Goal: Task Accomplishment & Management: Use online tool/utility

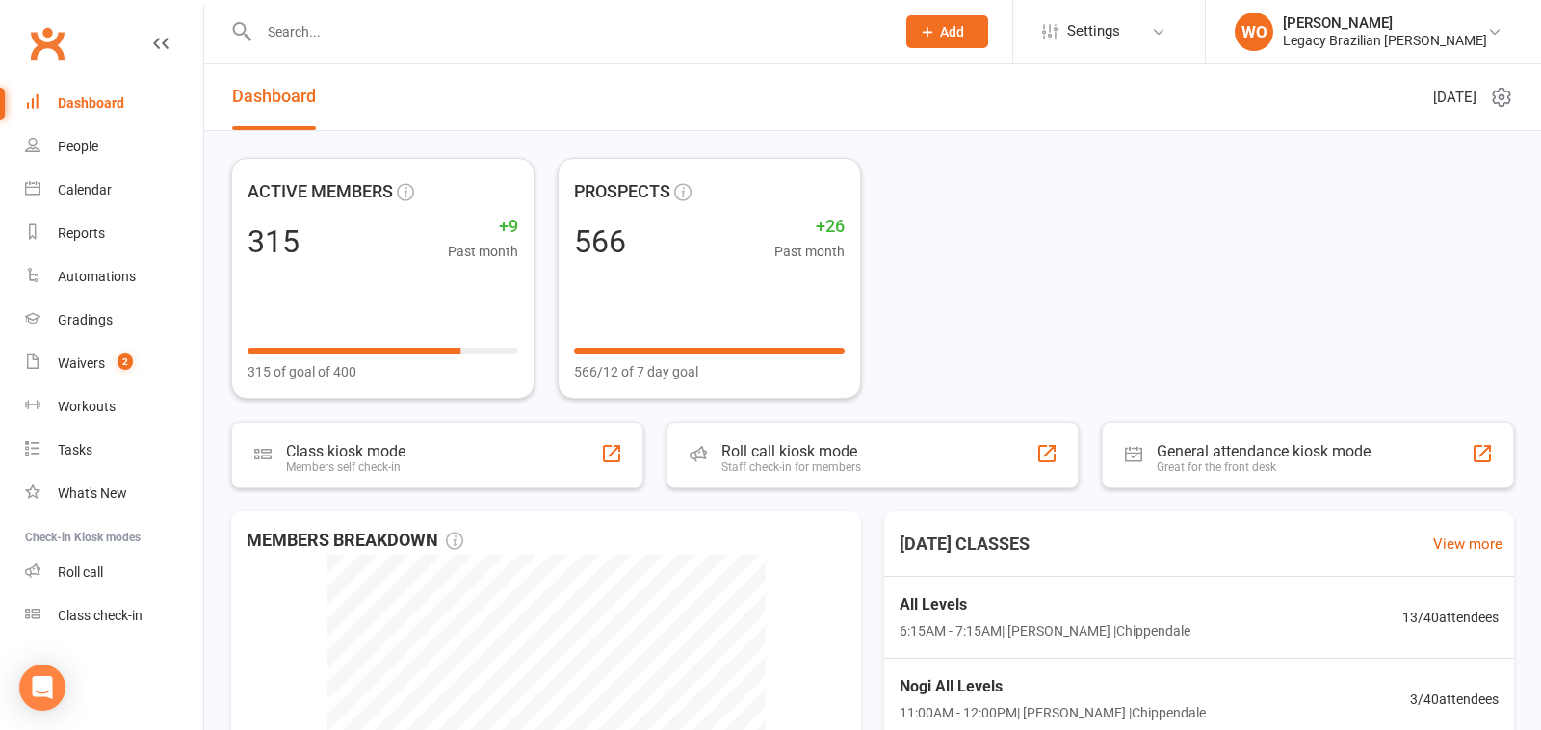
click at [913, 220] on div "ACTIVE MEMBERS 315 +9 Past month 315 of goal of 400 PROSPECTS 566 +26 Past mont…" at bounding box center [872, 278] width 1283 height 241
click at [103, 308] on link "Gradings" at bounding box center [114, 320] width 178 height 43
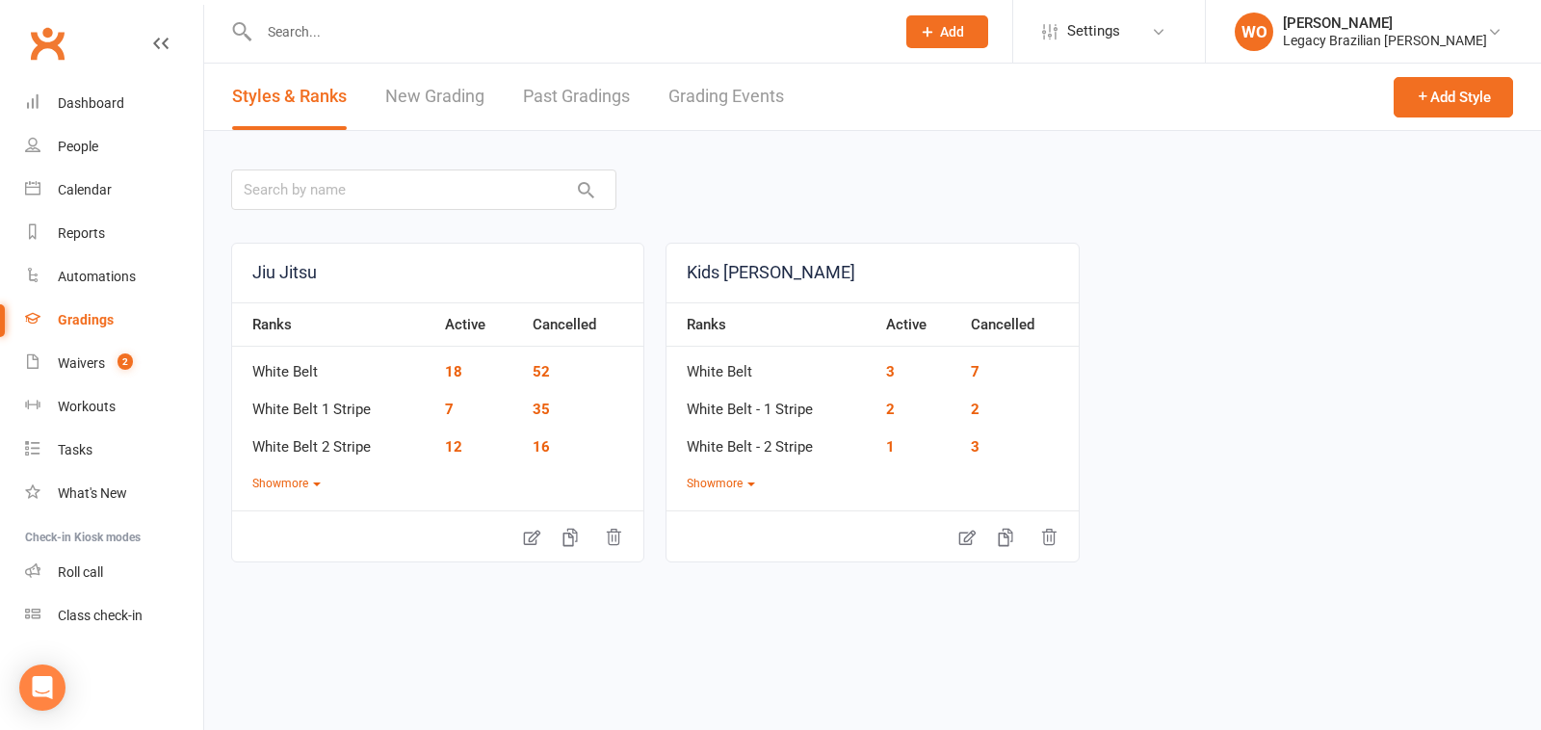
click at [402, 93] on link "New Grading" at bounding box center [434, 97] width 99 height 66
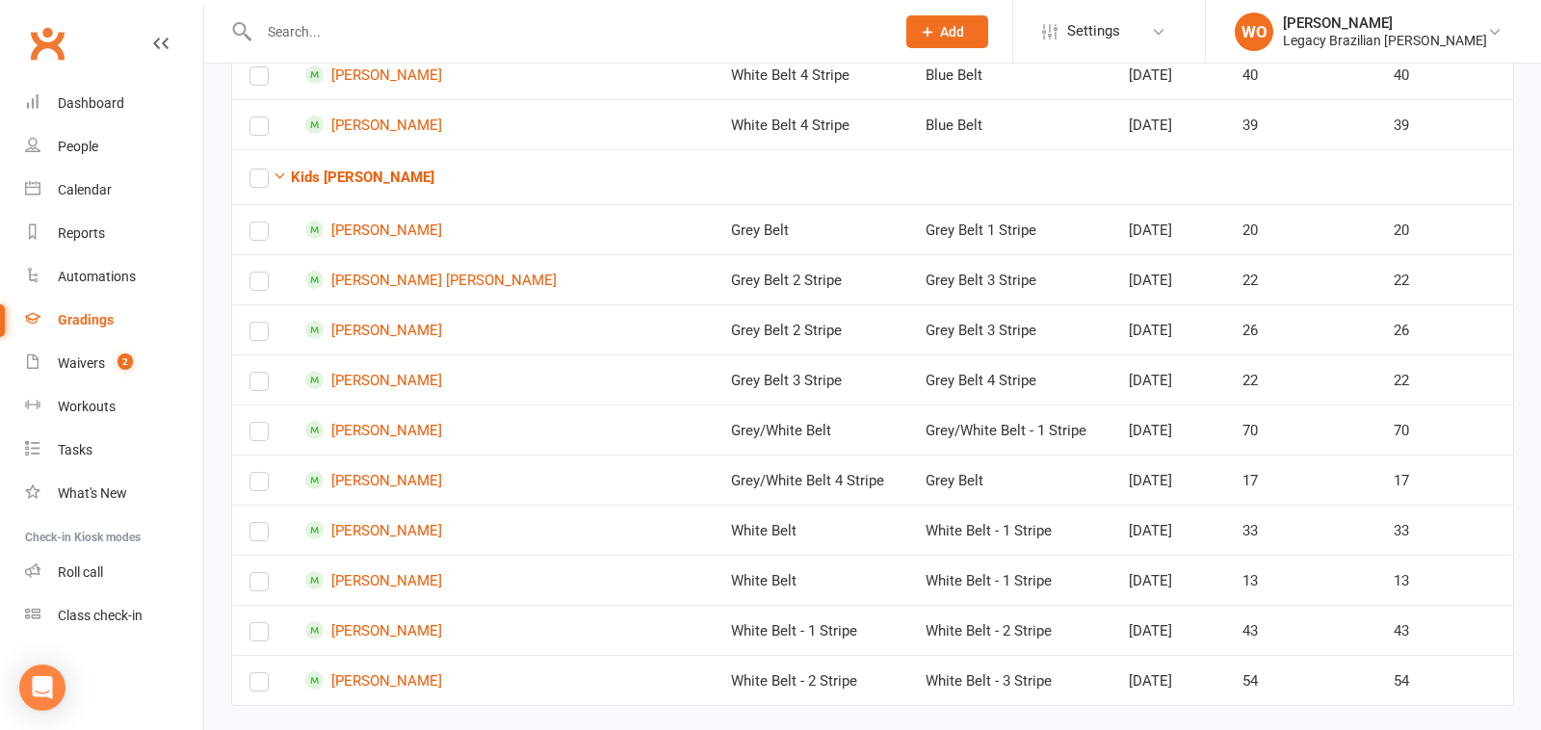
scroll to position [882, 0]
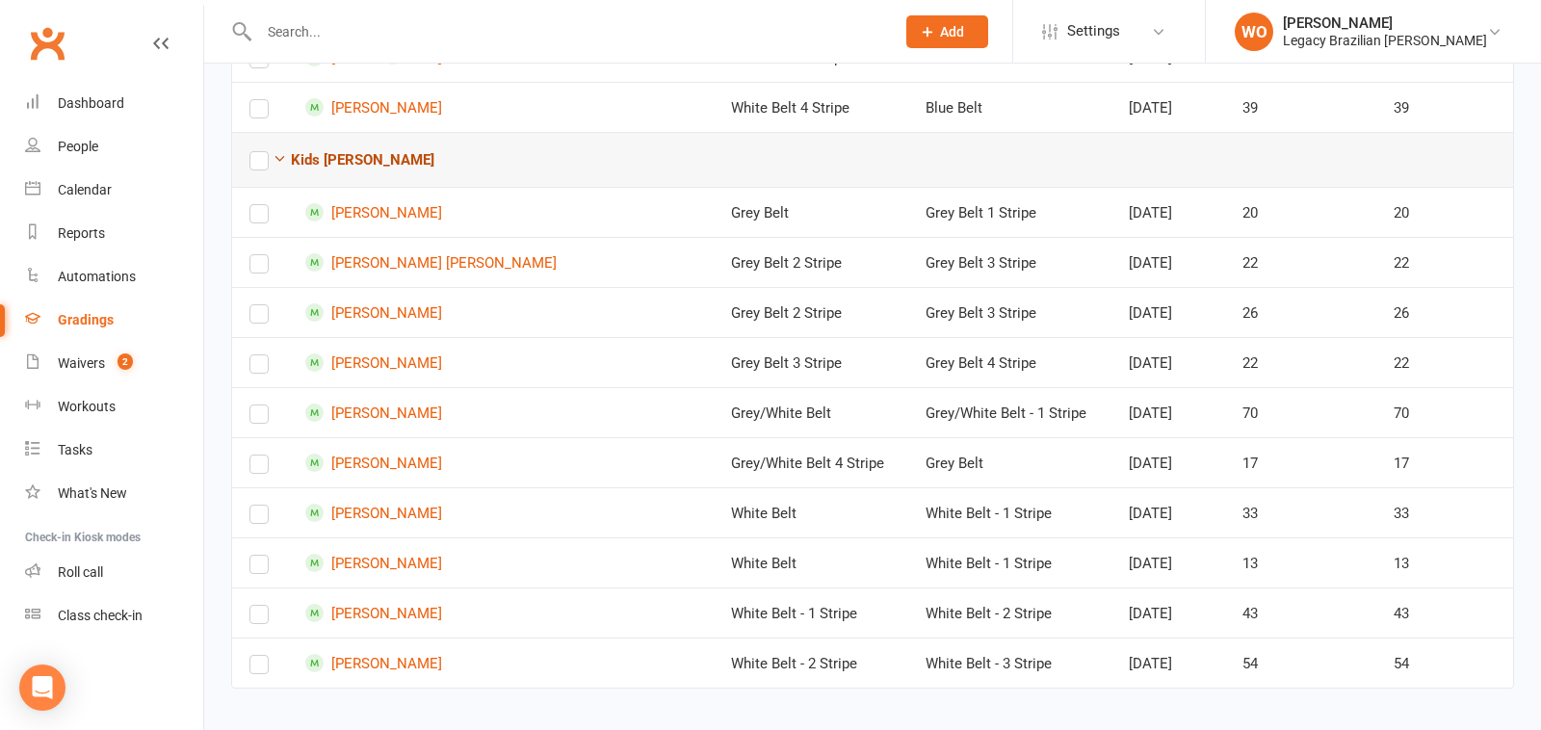
click at [281, 151] on icon "button" at bounding box center [280, 158] width 14 height 14
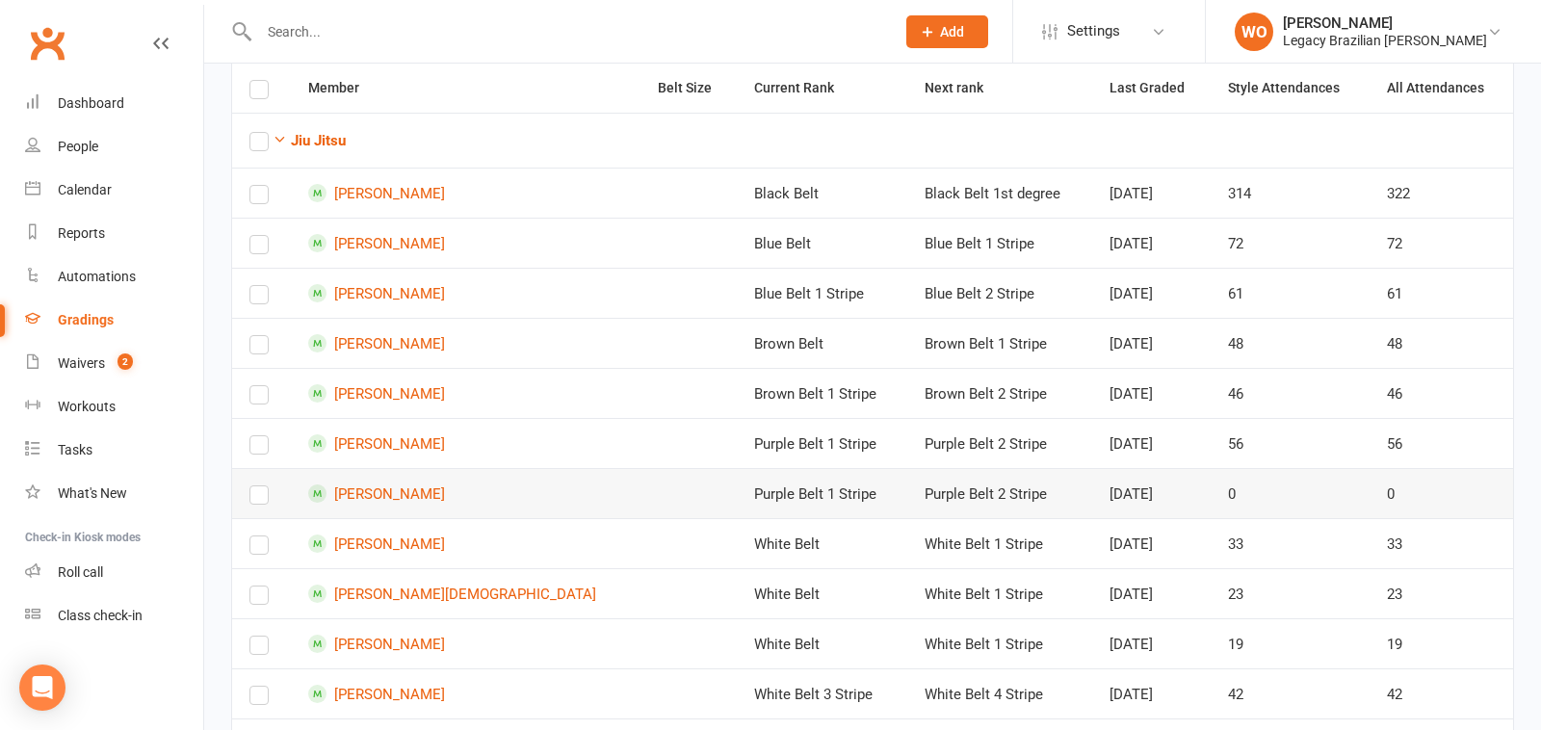
scroll to position [0, 0]
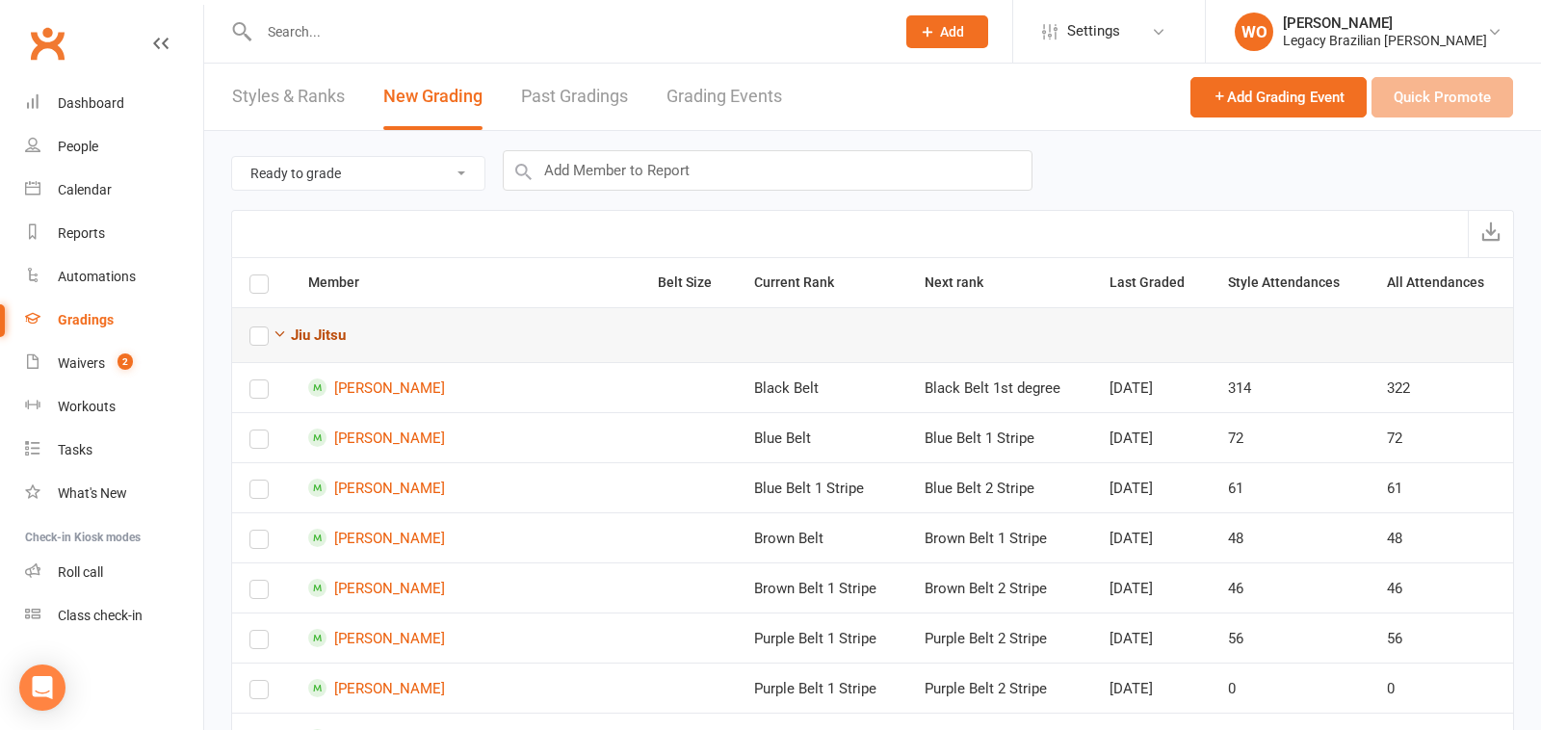
click at [285, 333] on icon "button" at bounding box center [280, 334] width 14 height 14
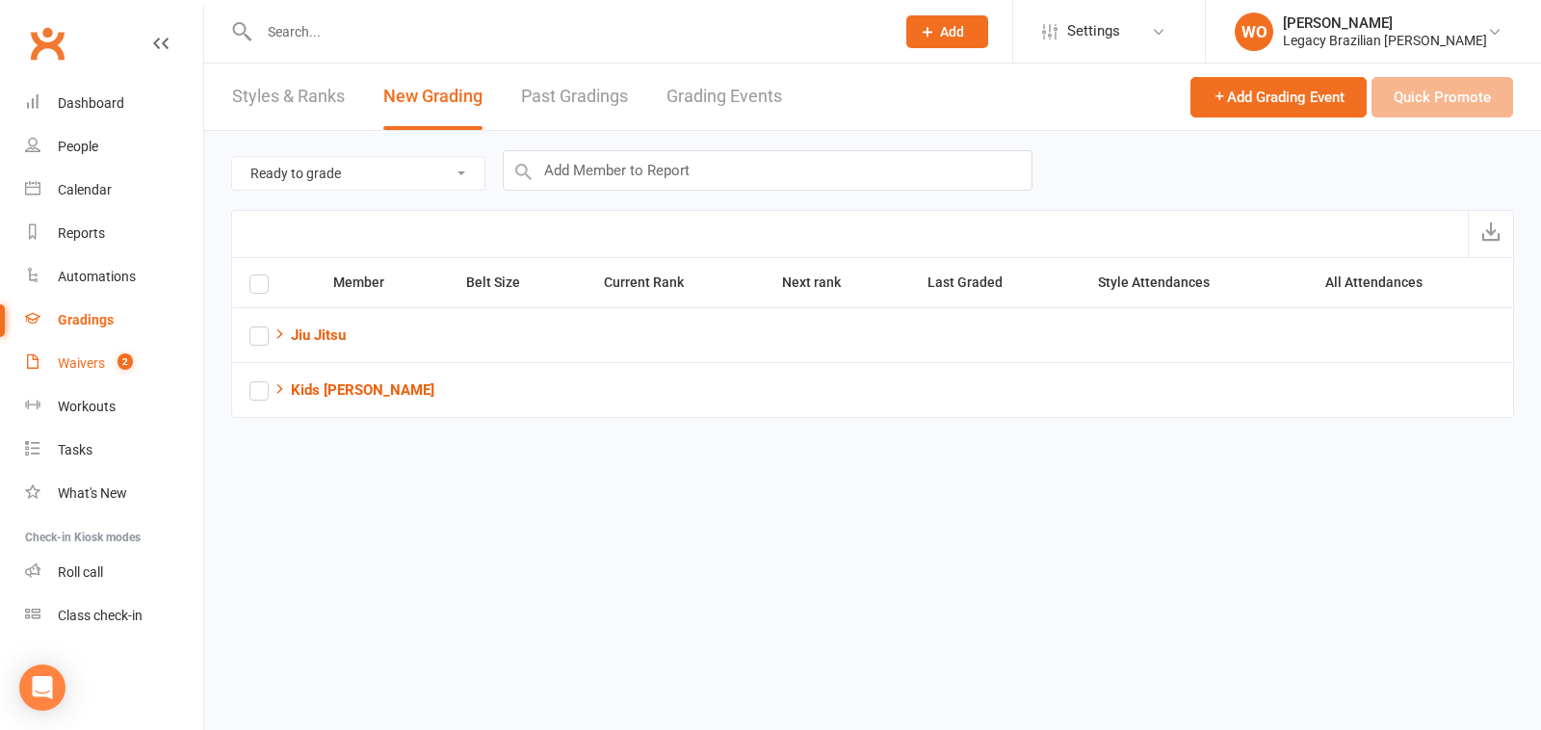
click at [128, 363] on span "2" at bounding box center [125, 362] width 15 height 16
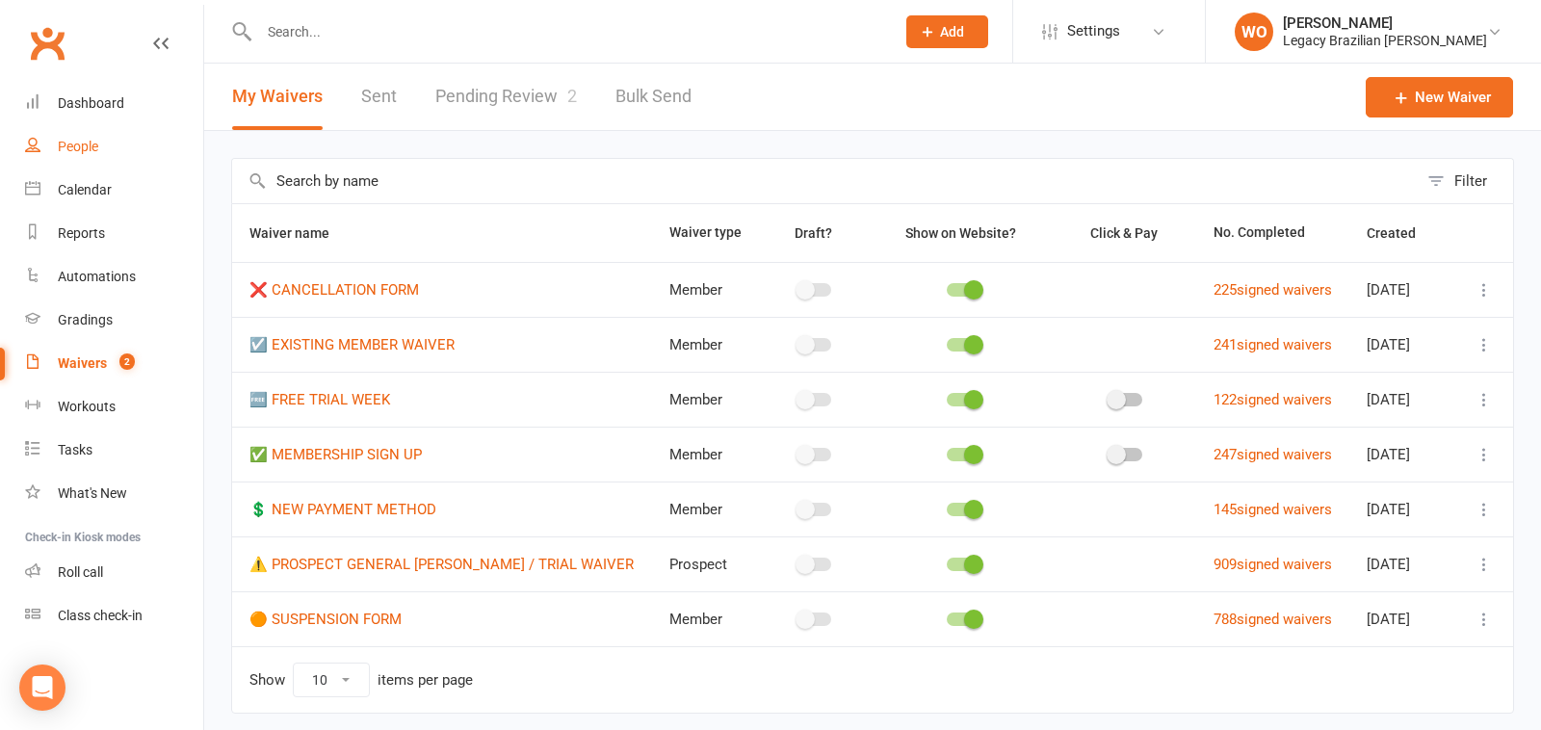
click at [88, 149] on div "People" at bounding box center [78, 146] width 40 height 15
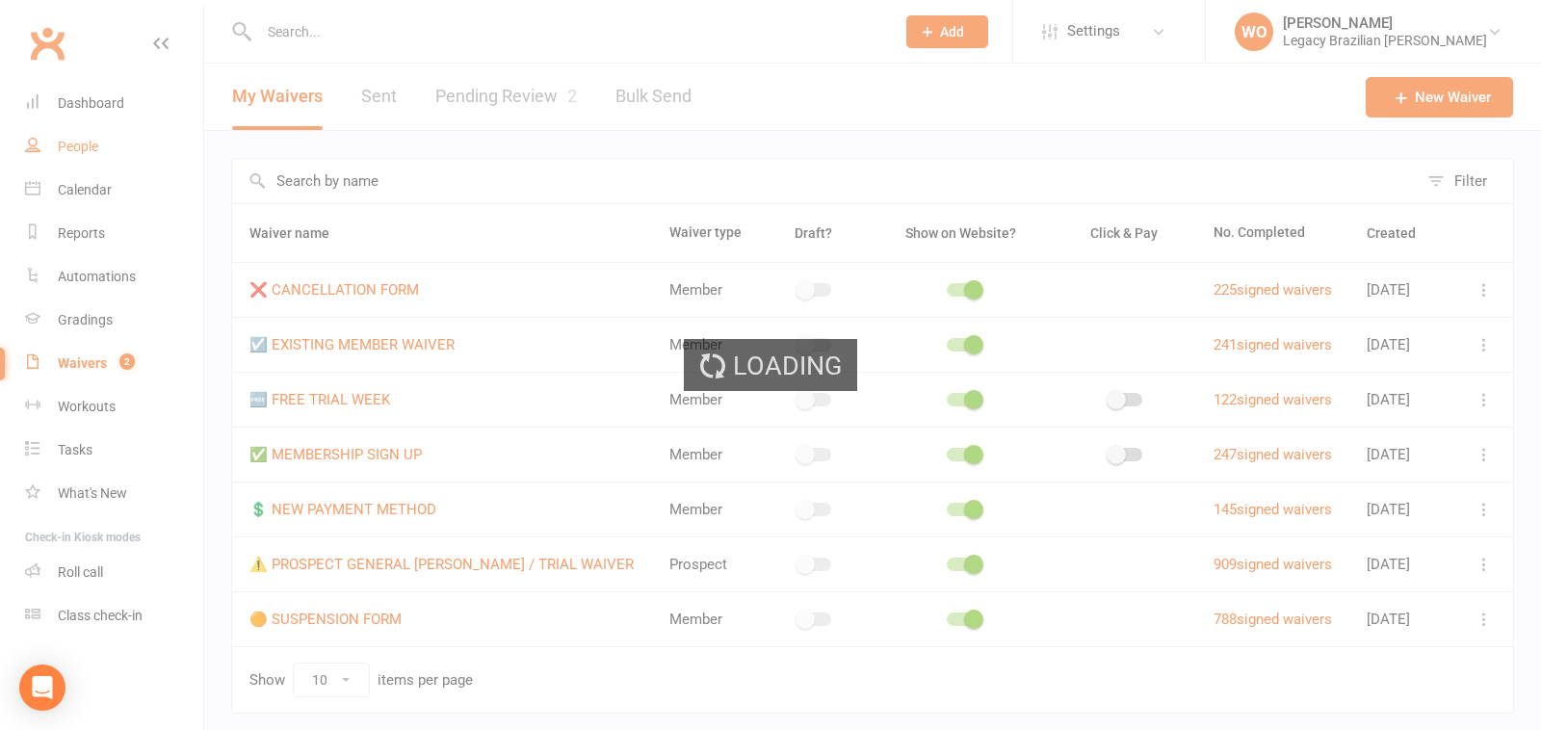
select select "100"
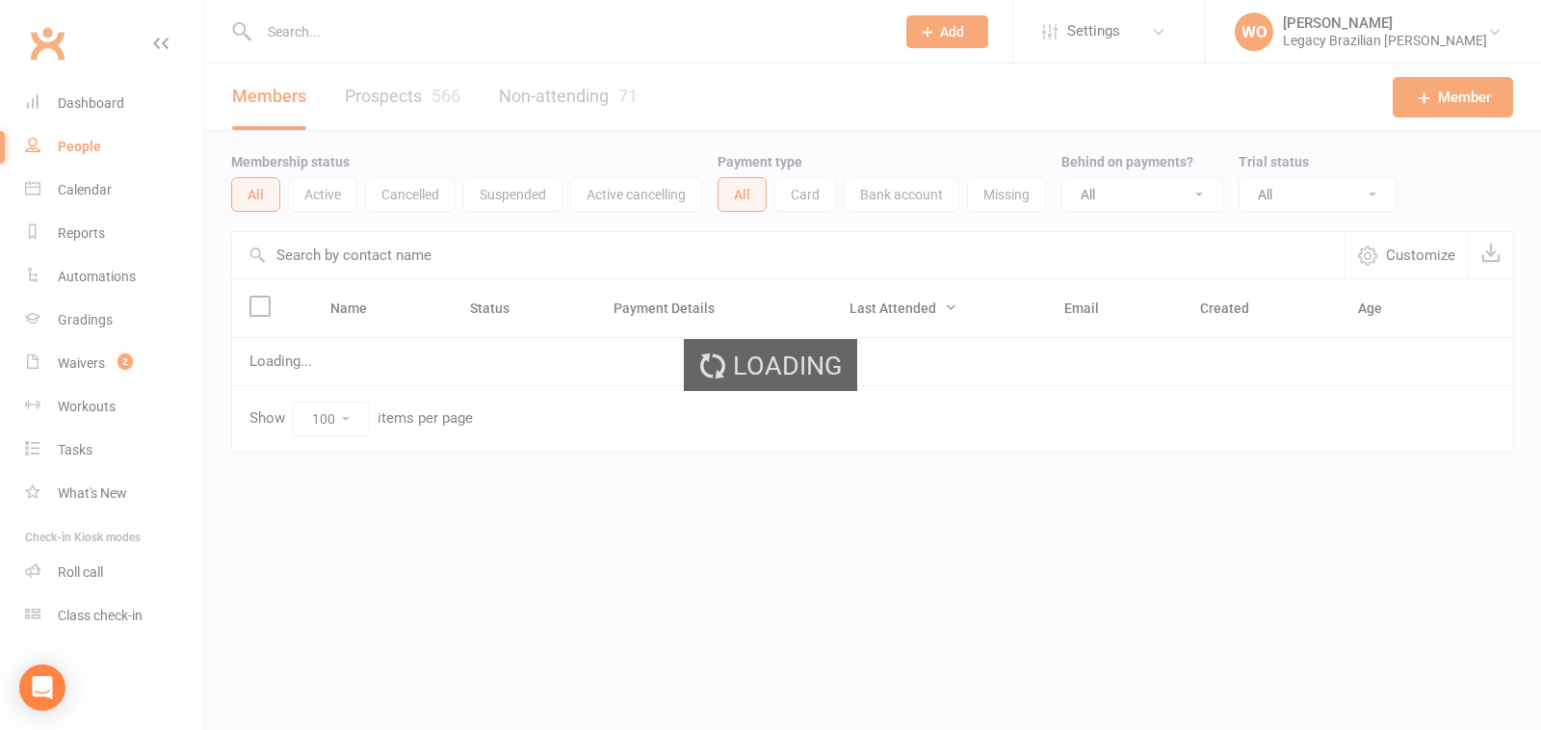
click at [107, 99] on div "Loading" at bounding box center [770, 365] width 1541 height 730
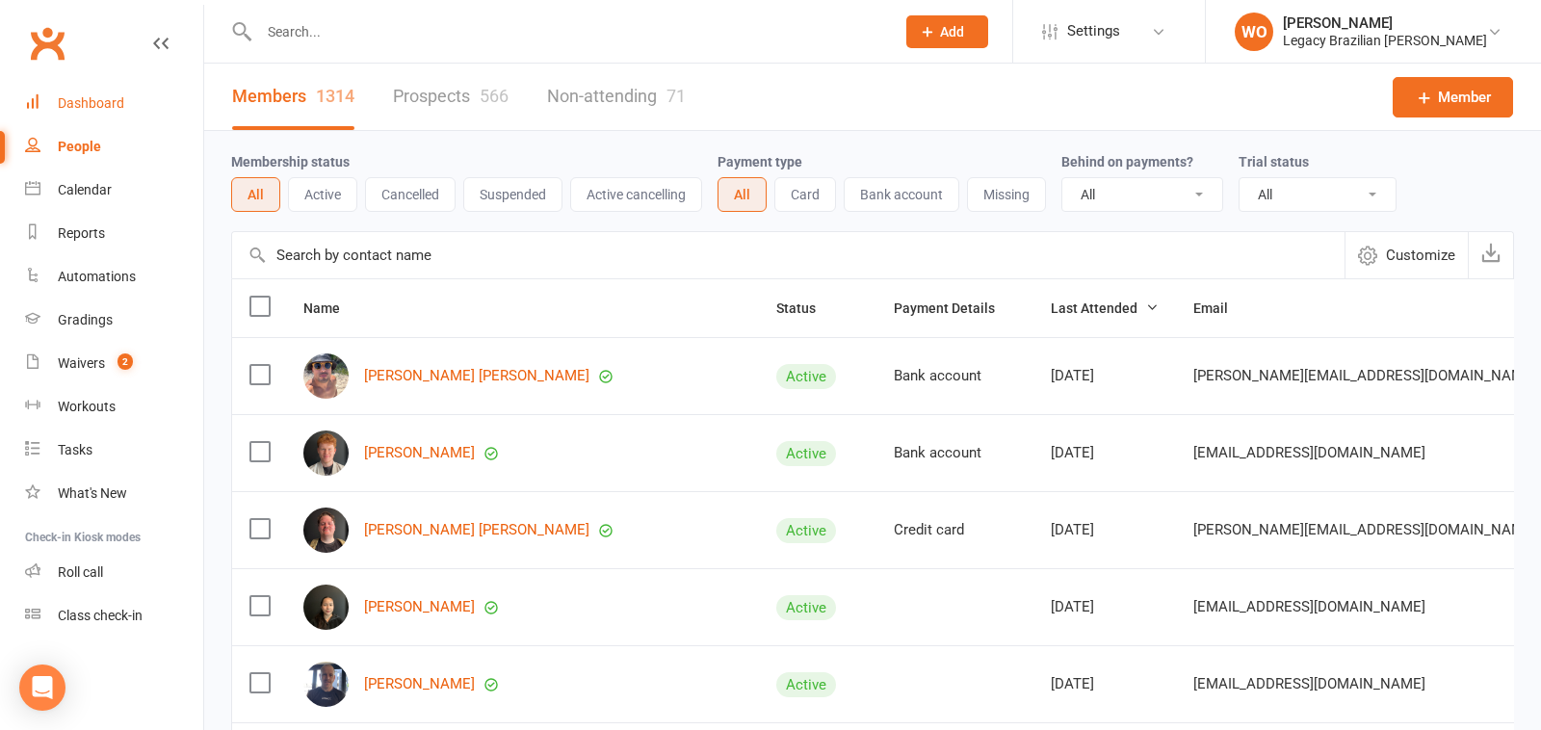
click at [107, 99] on div "Dashboard" at bounding box center [91, 102] width 66 height 15
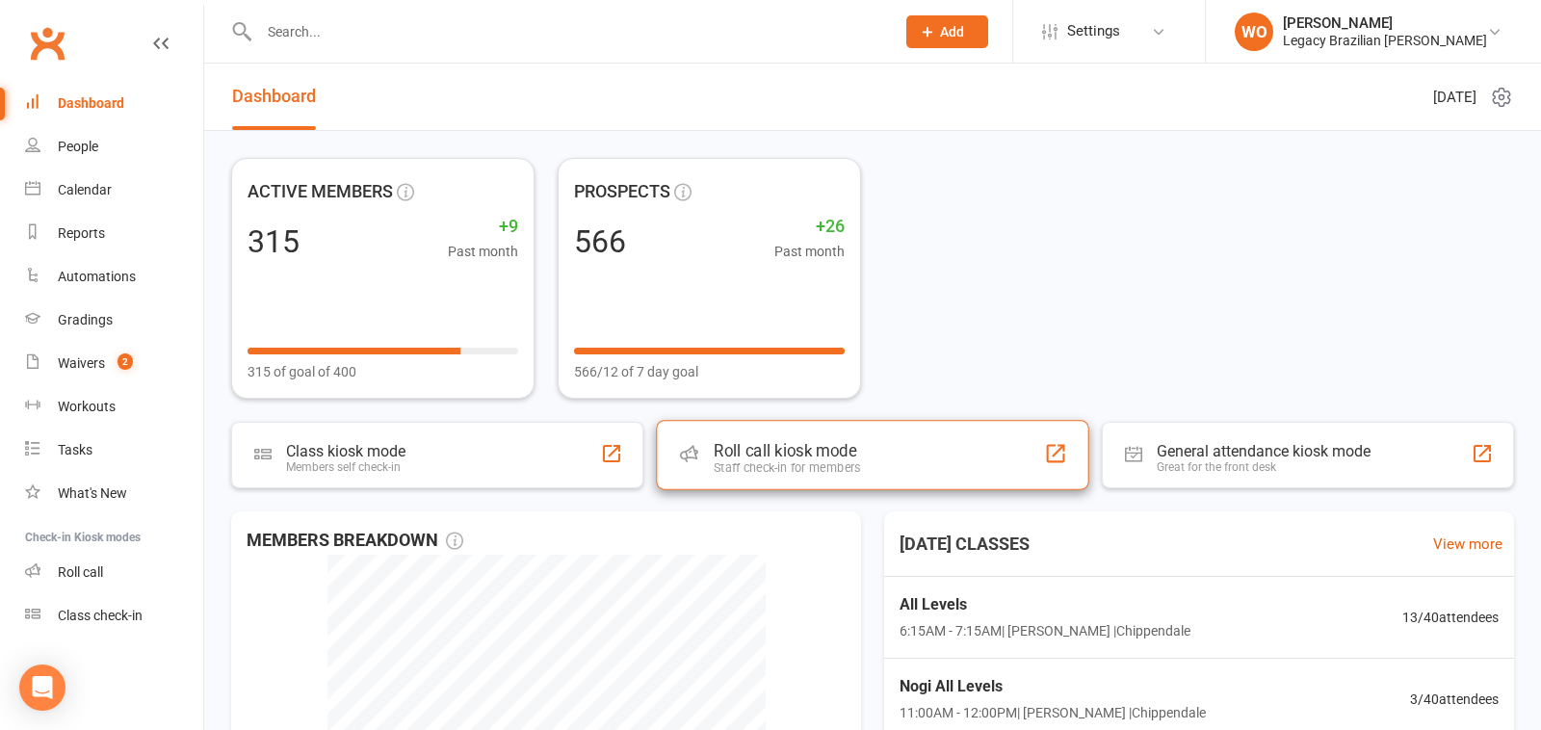
click at [858, 461] on div "Staff check-in for members" at bounding box center [787, 468] width 146 height 14
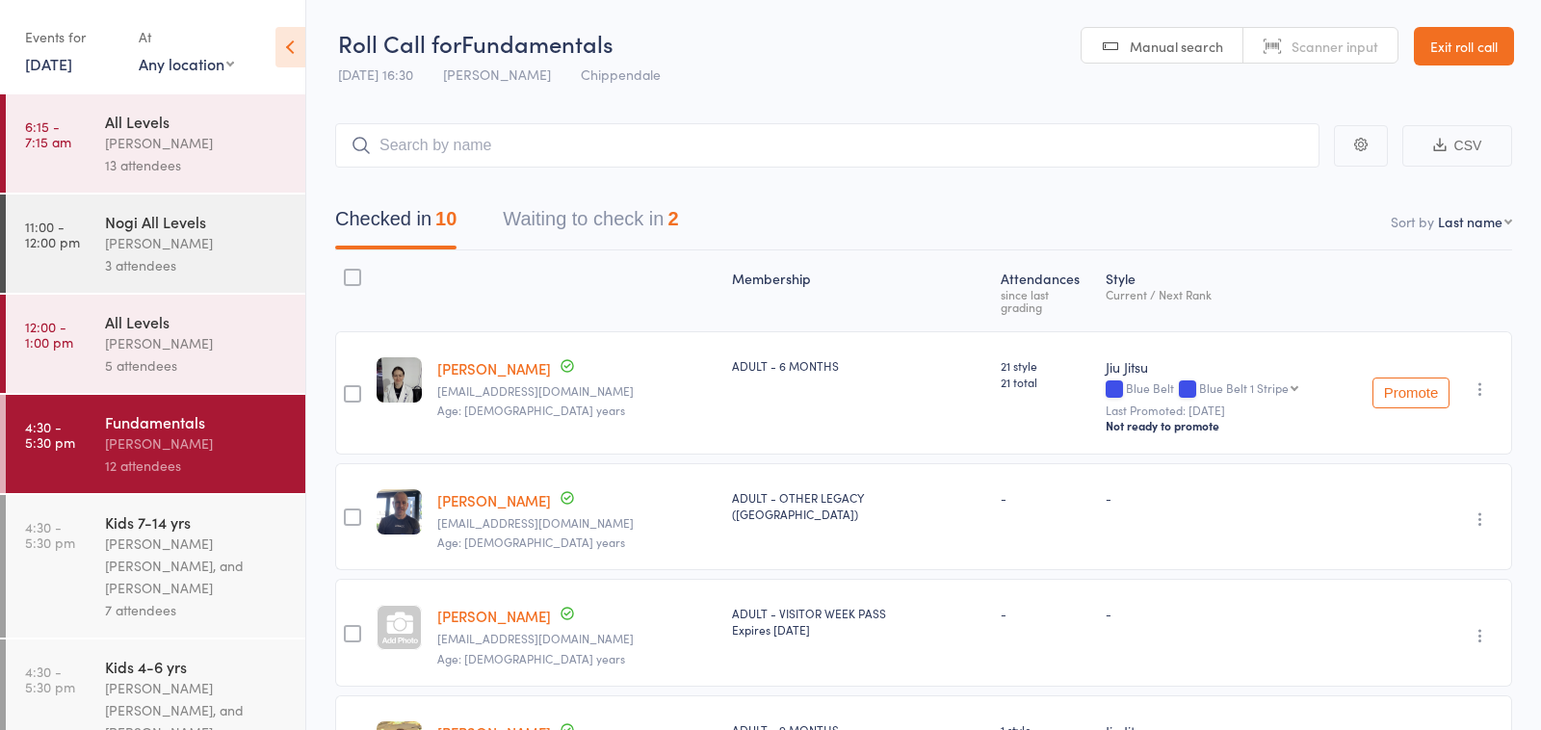
click at [177, 359] on div "5 attendees" at bounding box center [197, 366] width 184 height 22
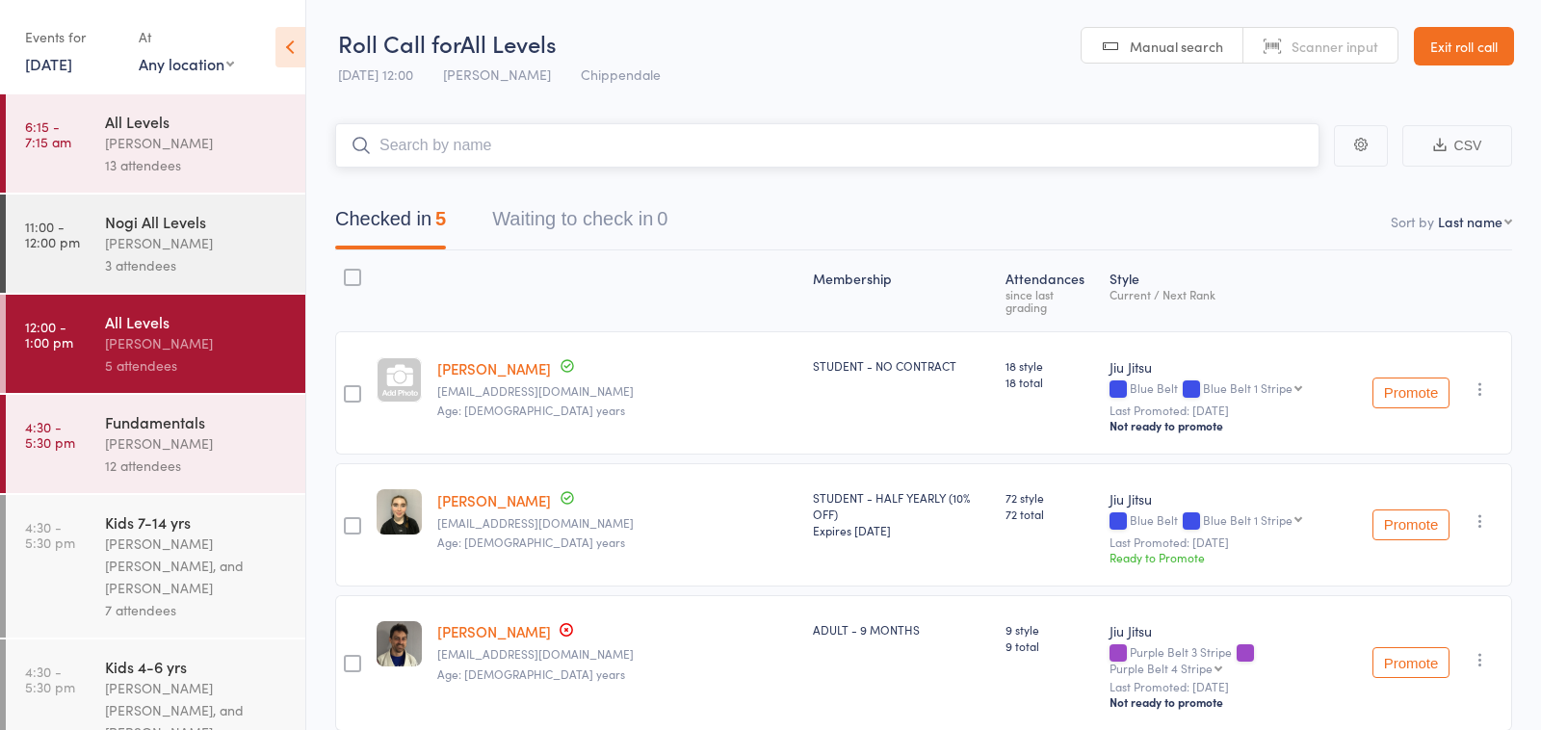
click at [553, 157] on input "search" at bounding box center [827, 145] width 985 height 44
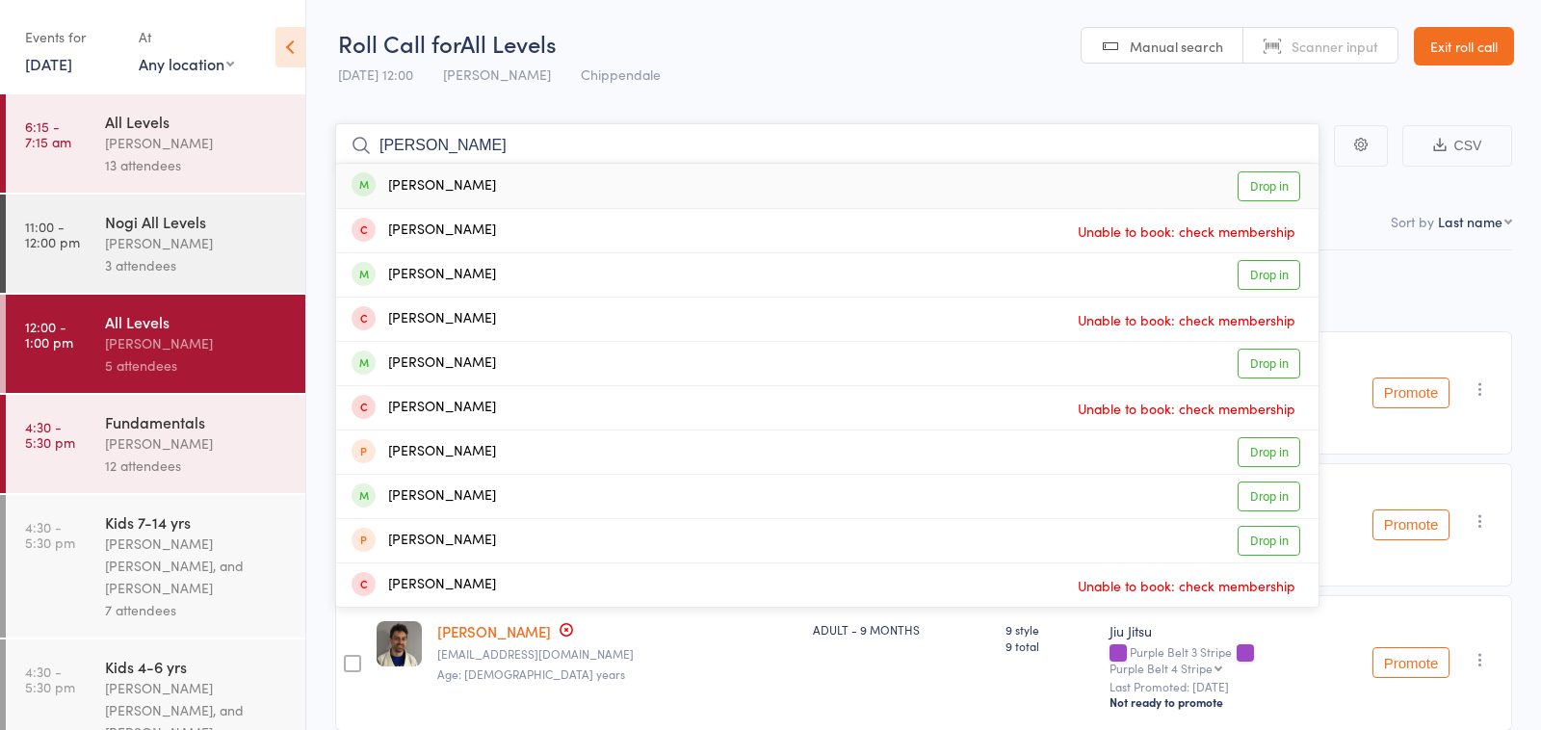
type input "[PERSON_NAME]"
click at [1265, 192] on link "Drop in" at bounding box center [1269, 186] width 63 height 30
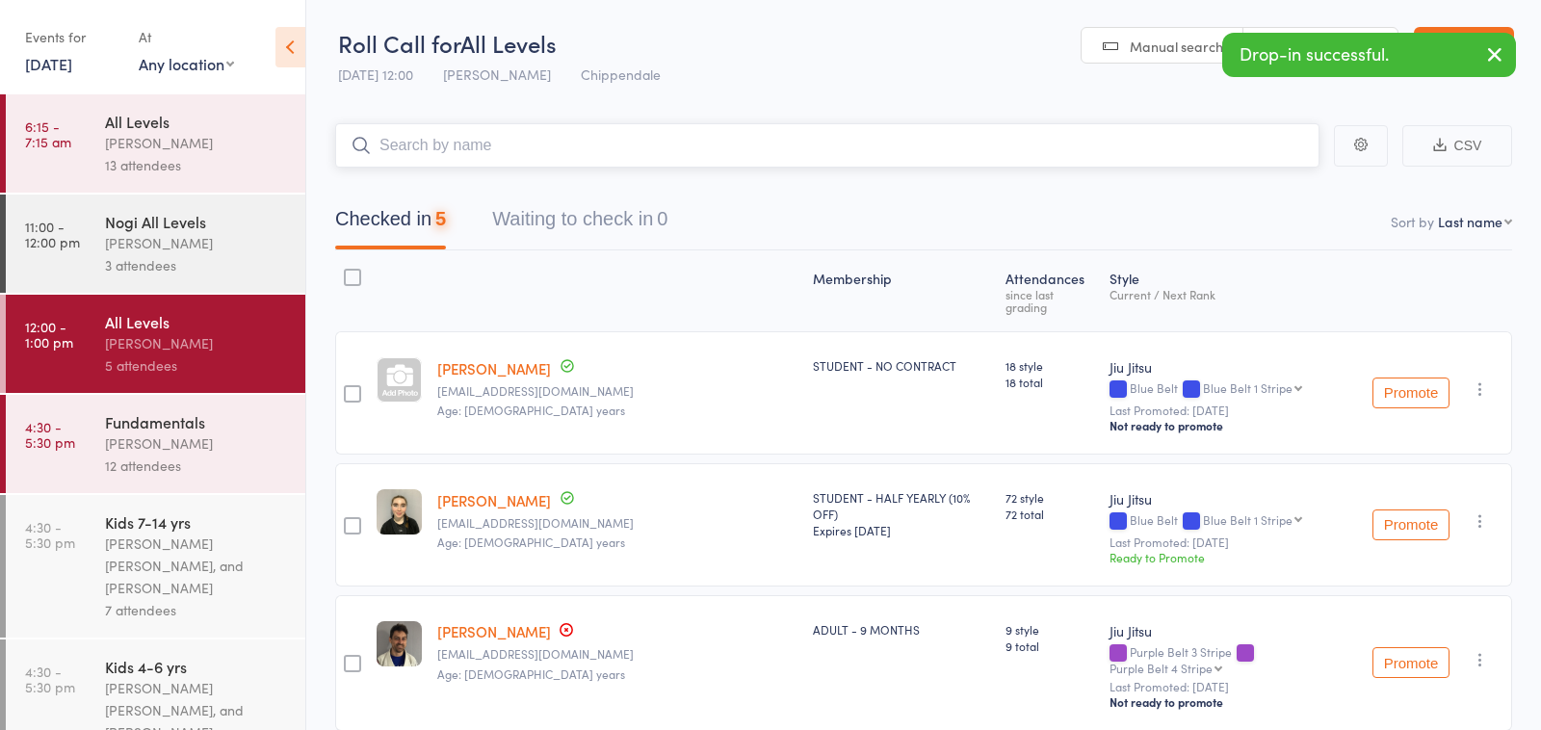
click at [882, 150] on input "search" at bounding box center [827, 145] width 985 height 44
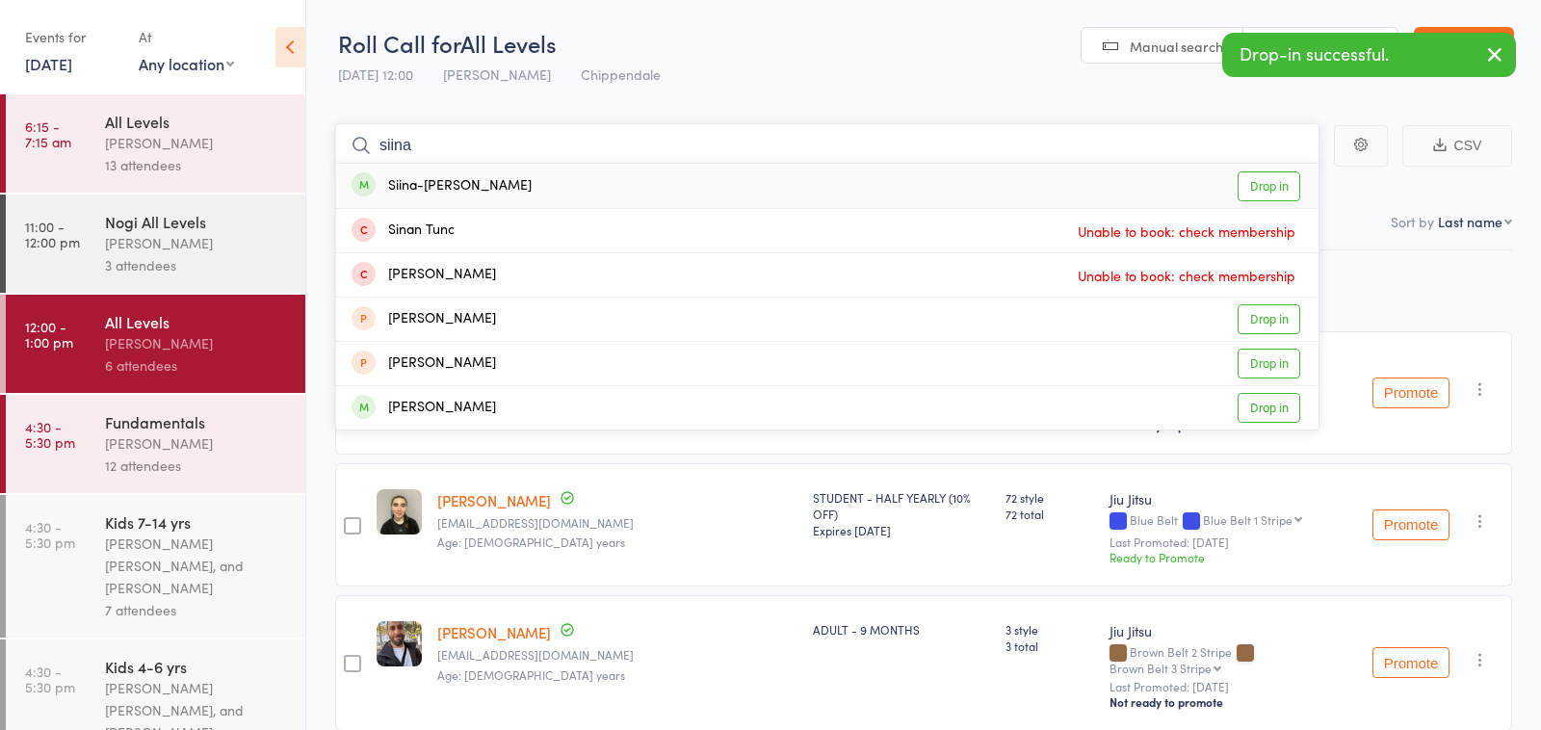
type input "siina"
click at [1271, 187] on link "Drop in" at bounding box center [1269, 186] width 63 height 30
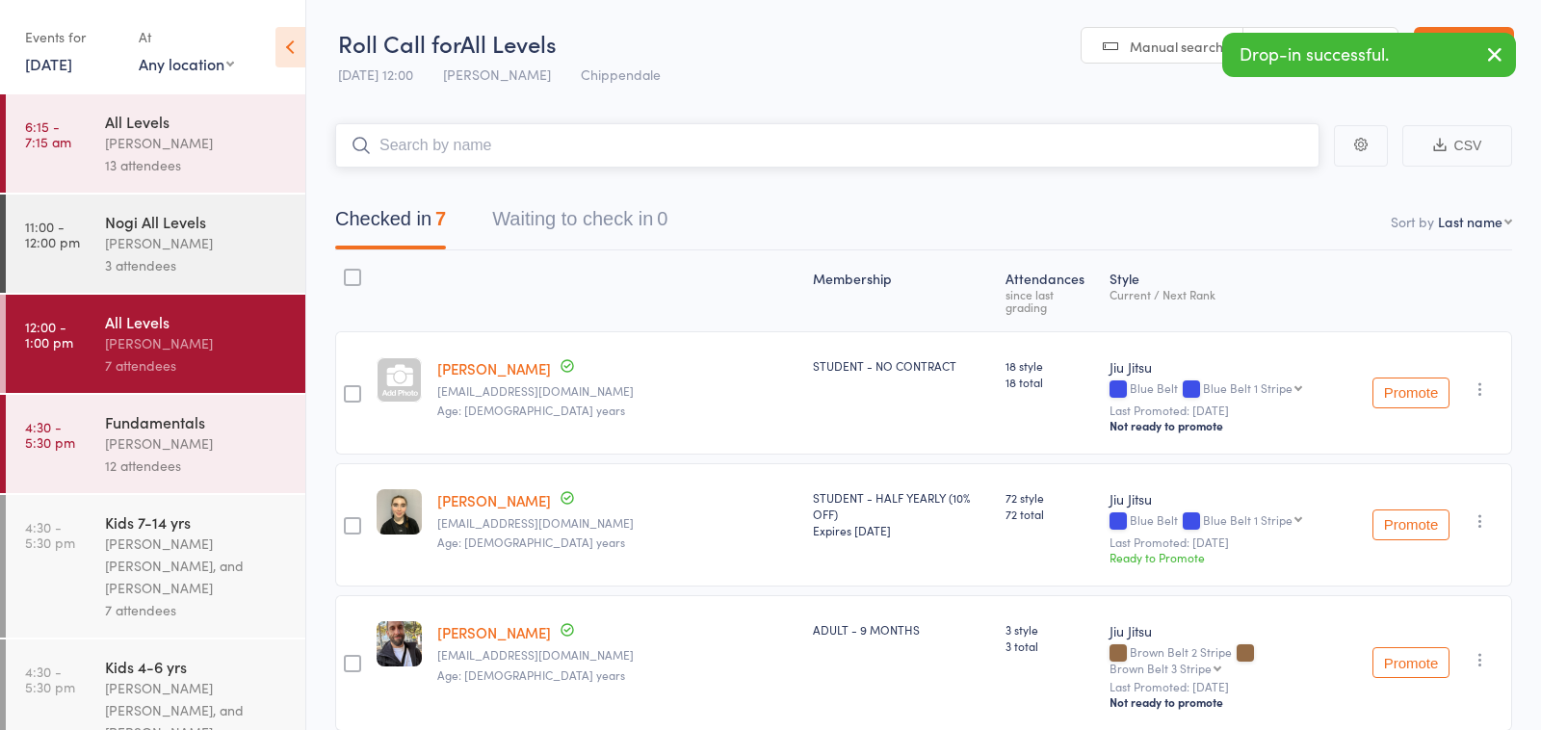
click at [648, 138] on input "search" at bounding box center [827, 145] width 985 height 44
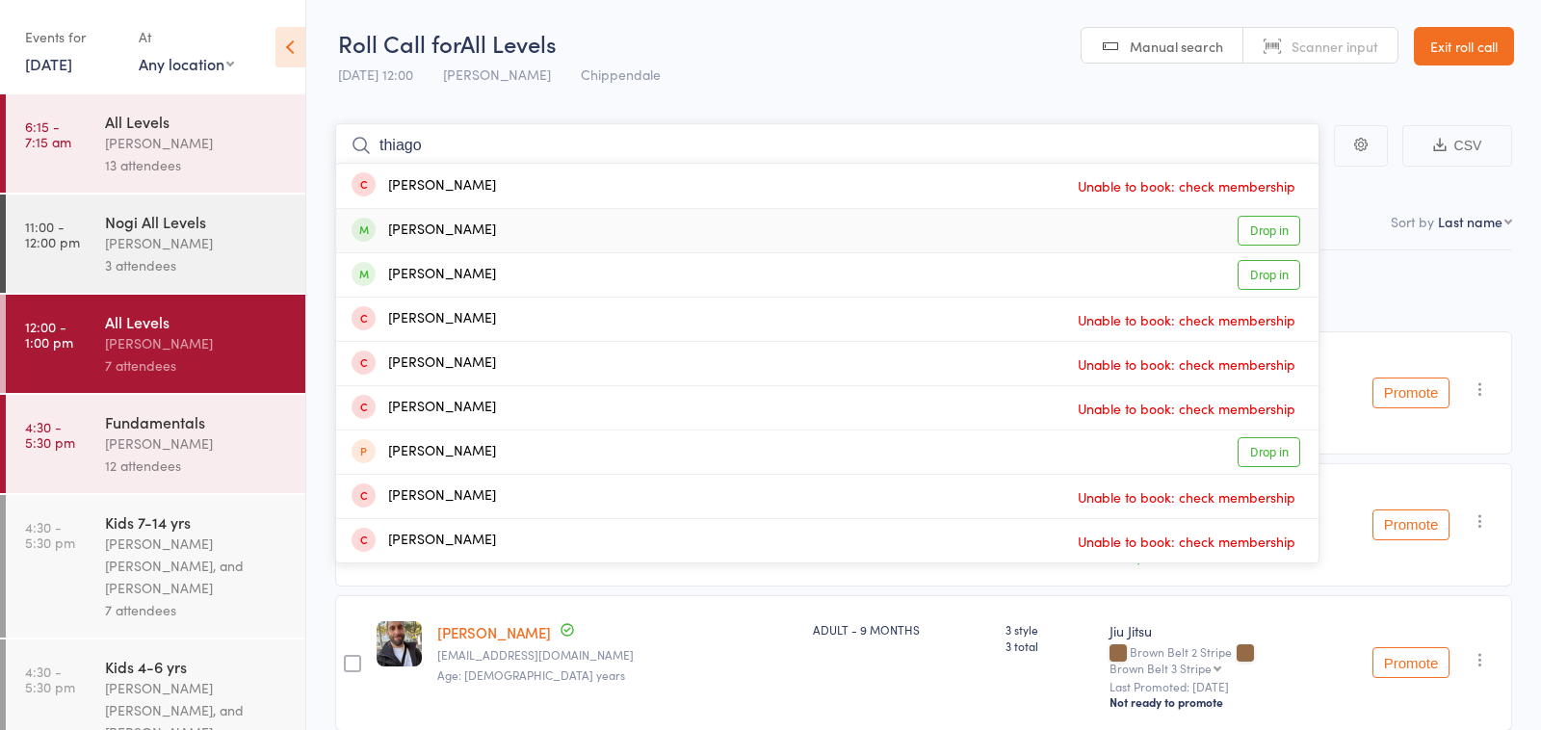
type input "thiago"
click at [1279, 232] on link "Drop in" at bounding box center [1269, 231] width 63 height 30
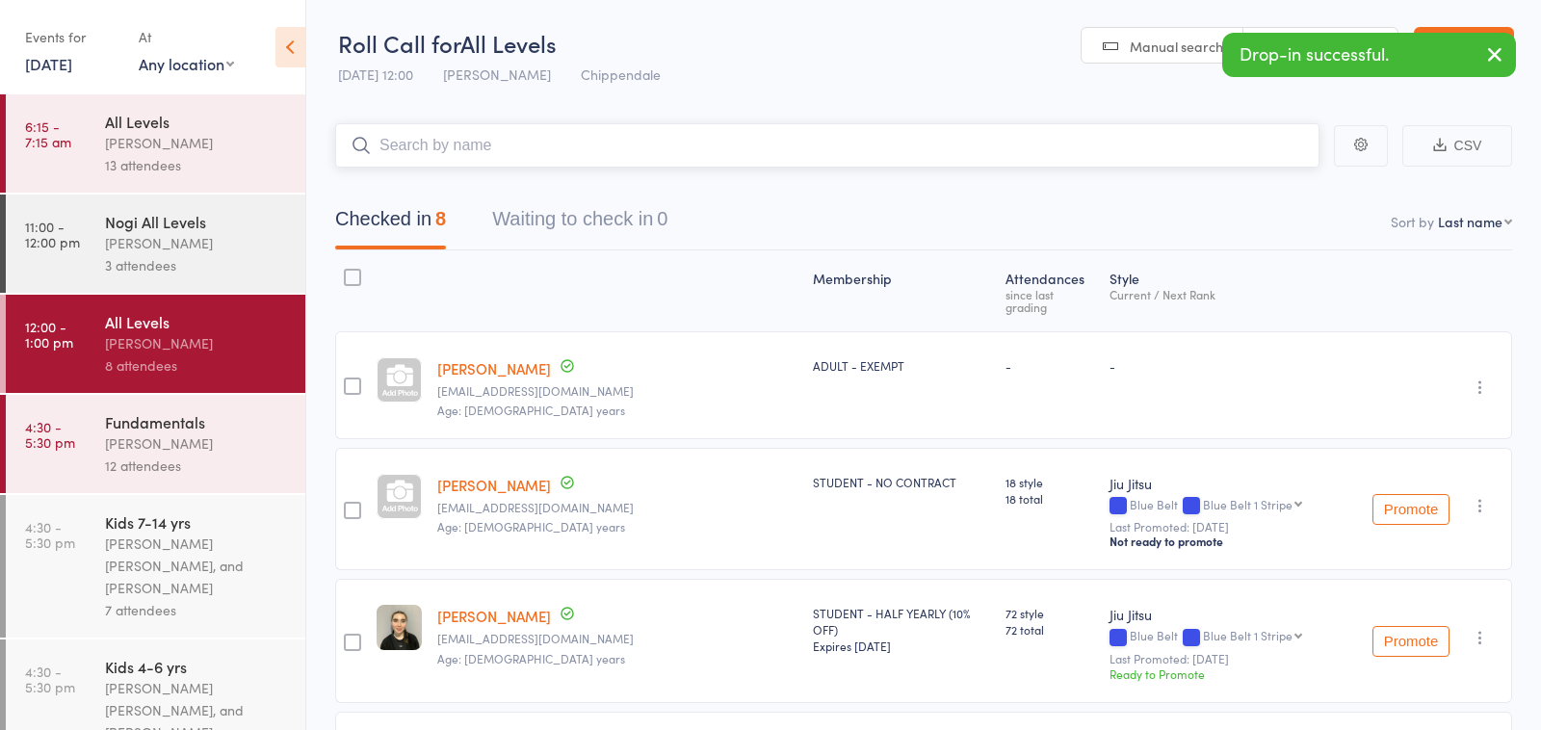
click at [598, 144] on input "search" at bounding box center [827, 145] width 985 height 44
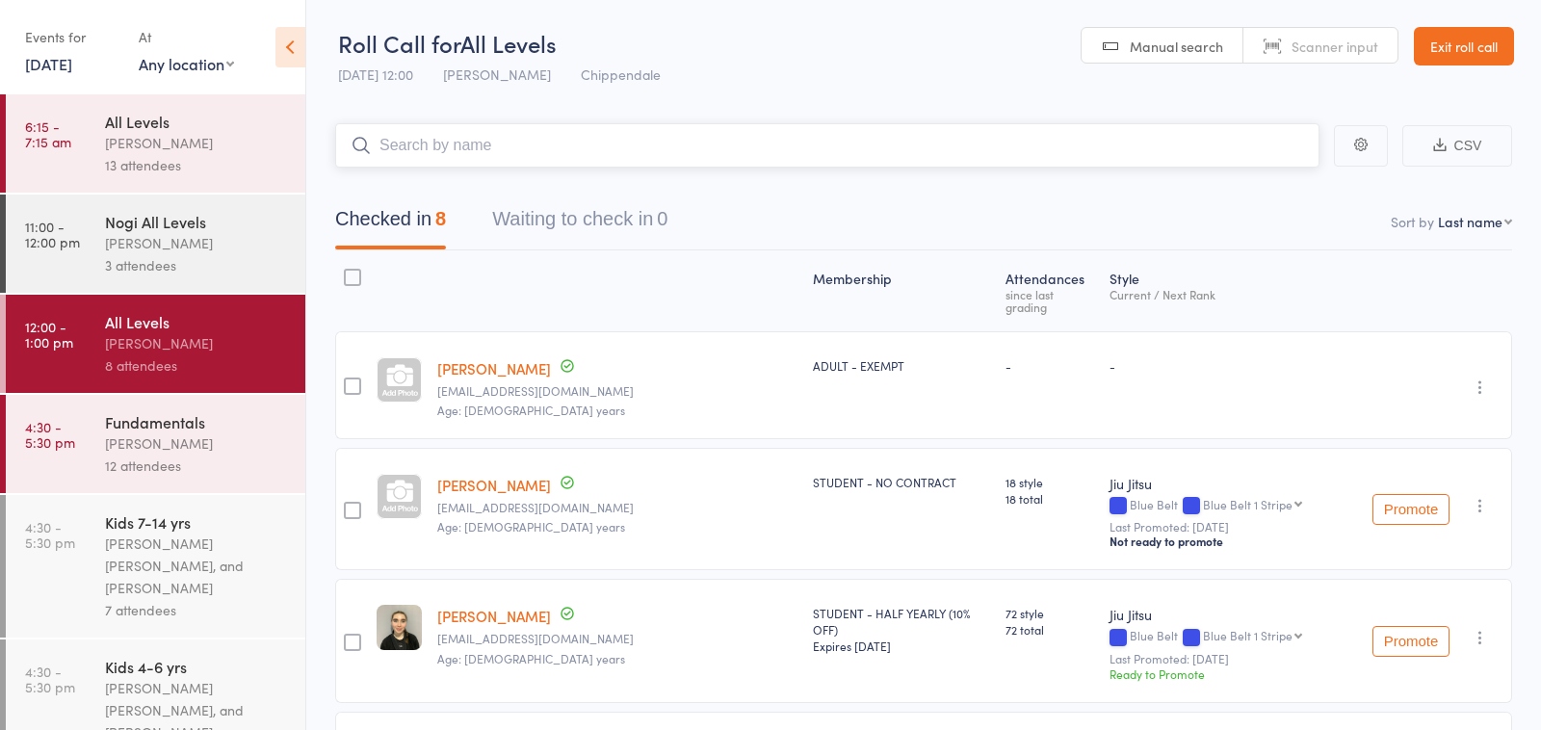
click at [527, 147] on input "search" at bounding box center [827, 145] width 985 height 44
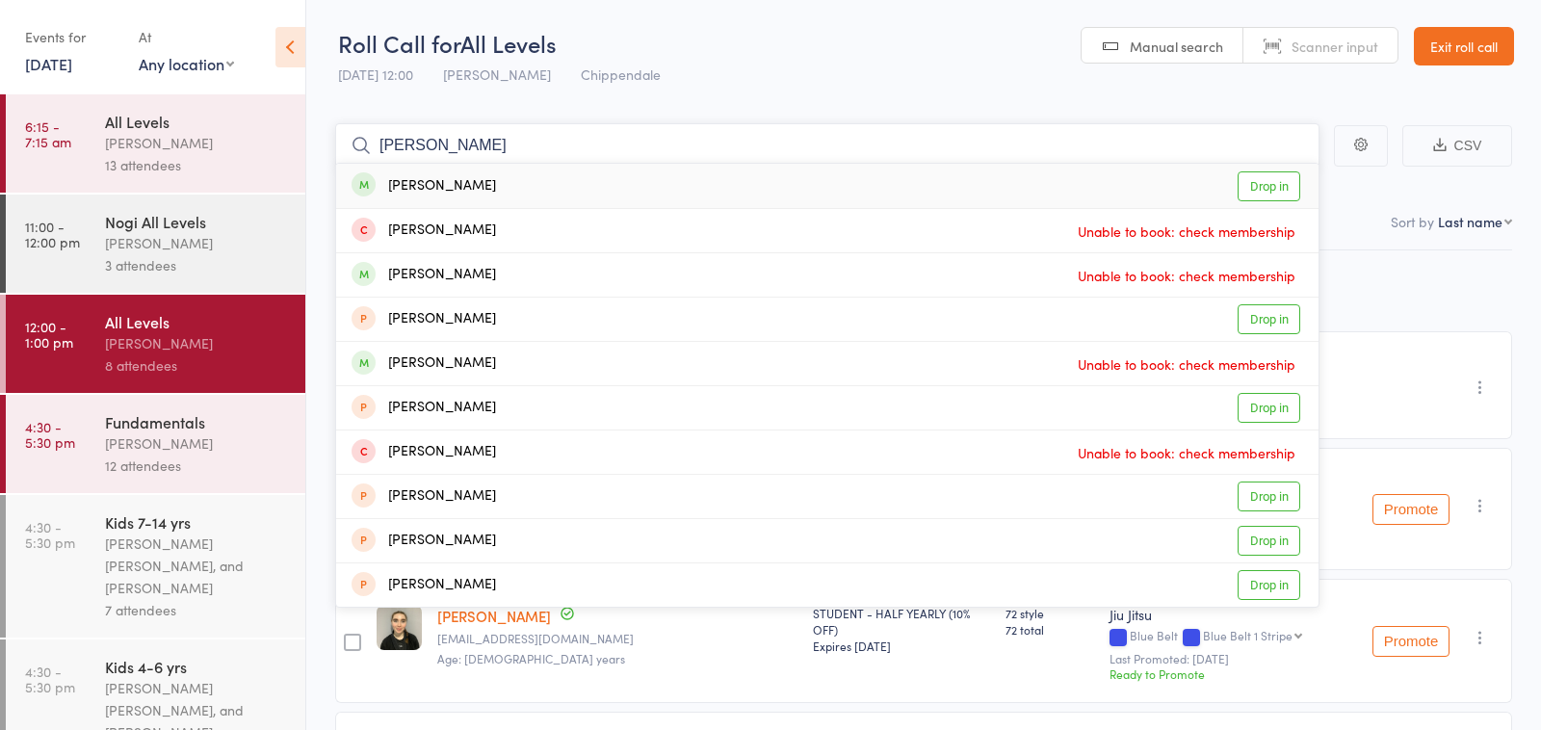
type input "[PERSON_NAME]"
click at [1276, 182] on link "Drop in" at bounding box center [1269, 186] width 63 height 30
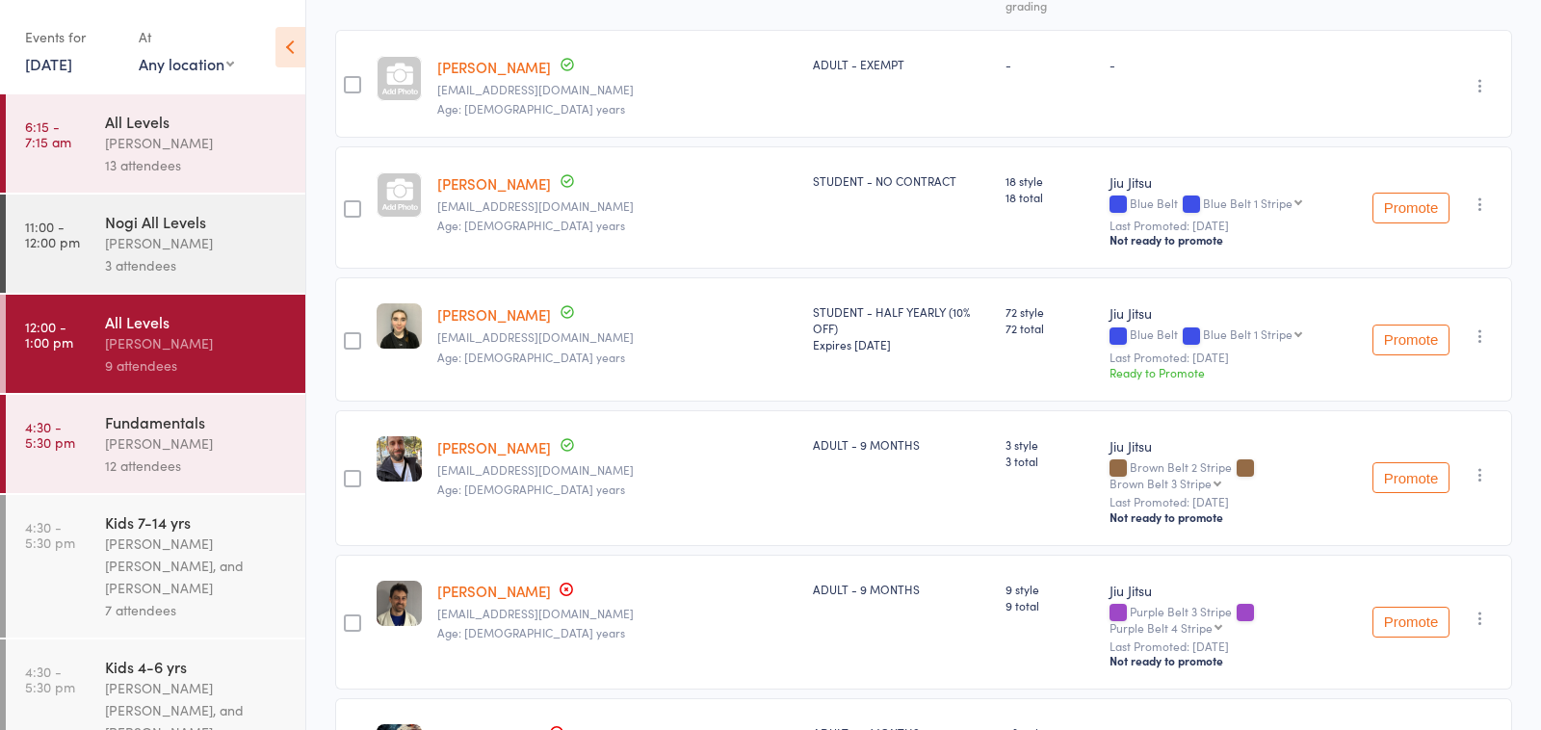
scroll to position [300, 0]
click at [211, 260] on div "3 attendees" at bounding box center [197, 265] width 184 height 22
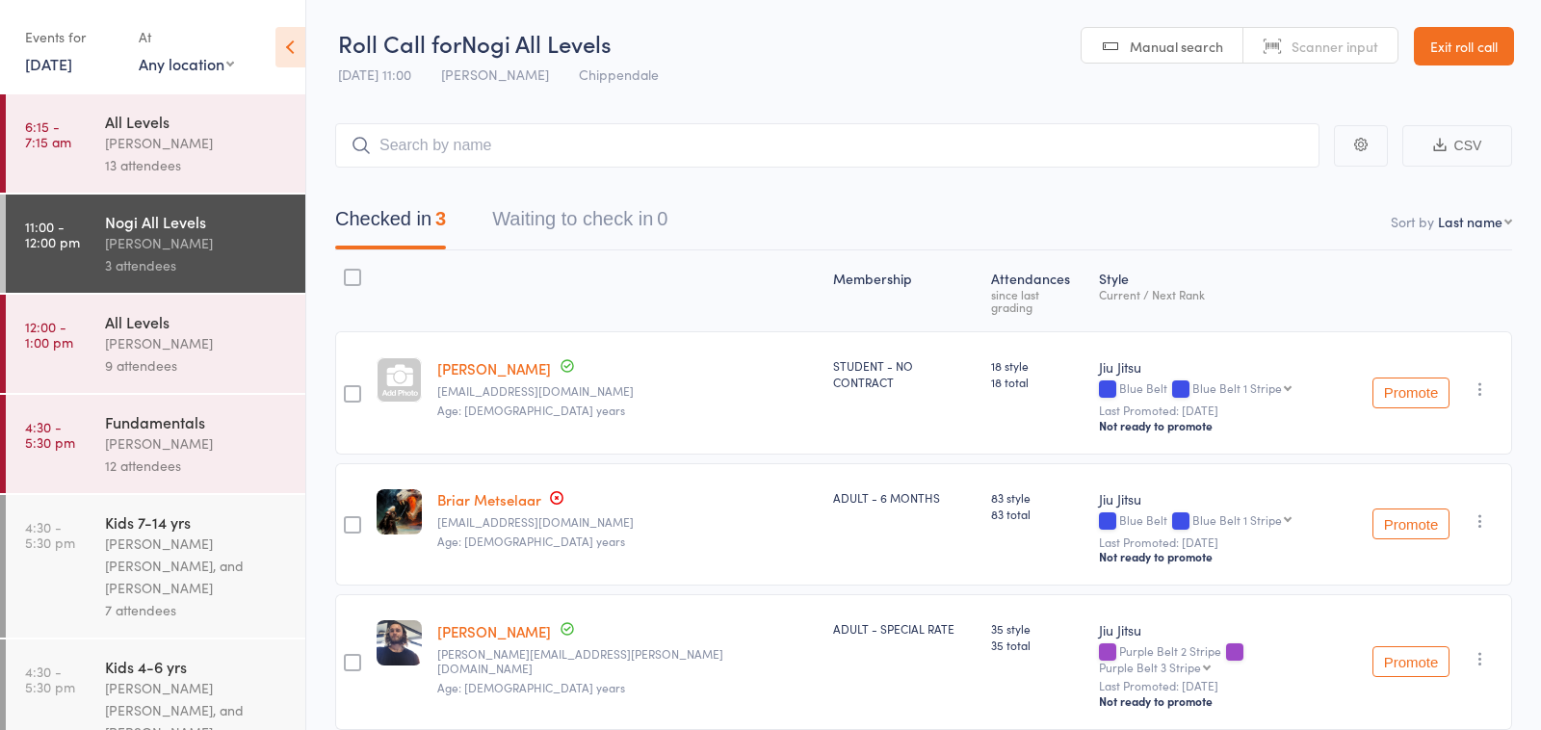
click at [543, 149] on input "search" at bounding box center [827, 145] width 985 height 44
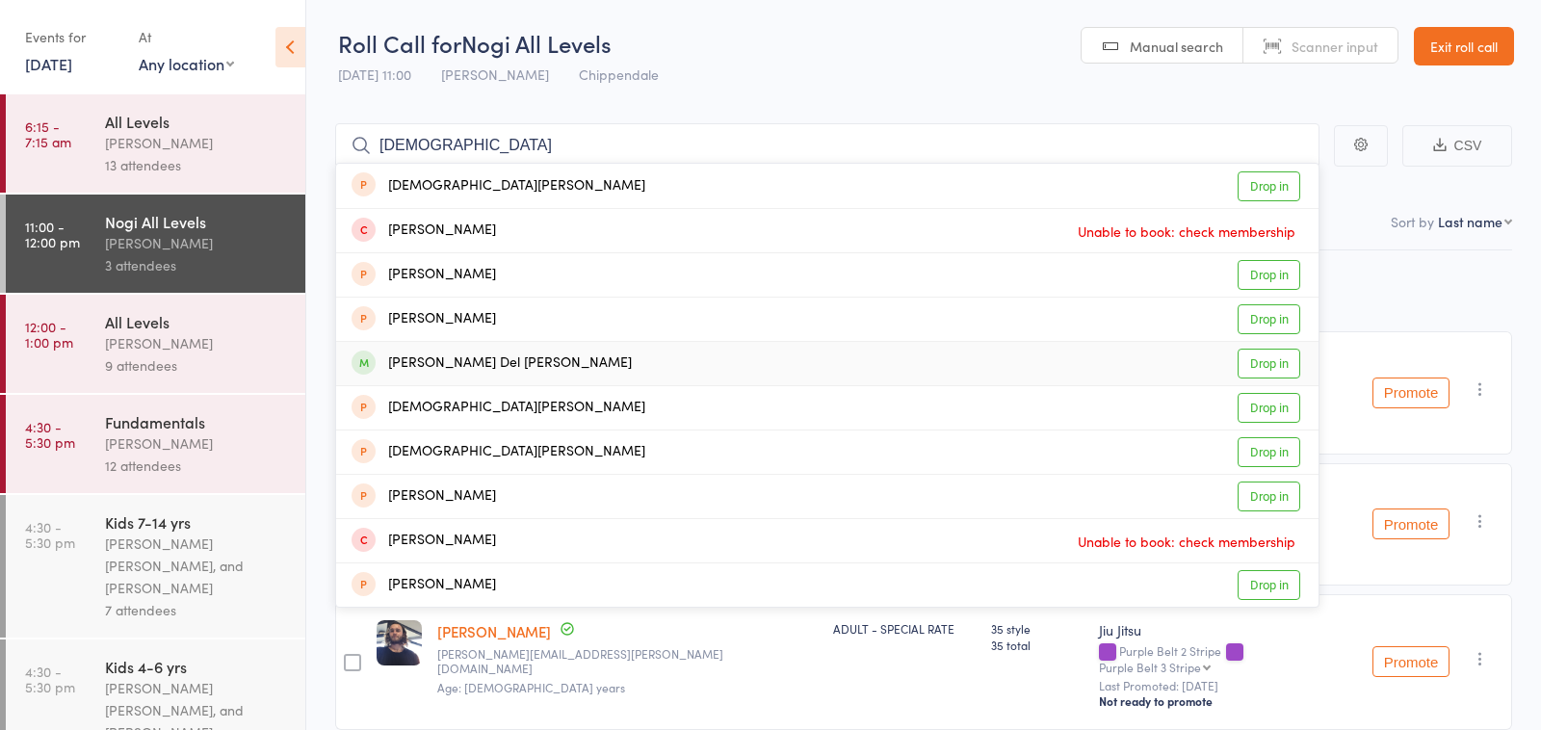
type input "[DEMOGRAPHIC_DATA]"
click at [1283, 369] on link "Drop in" at bounding box center [1269, 364] width 63 height 30
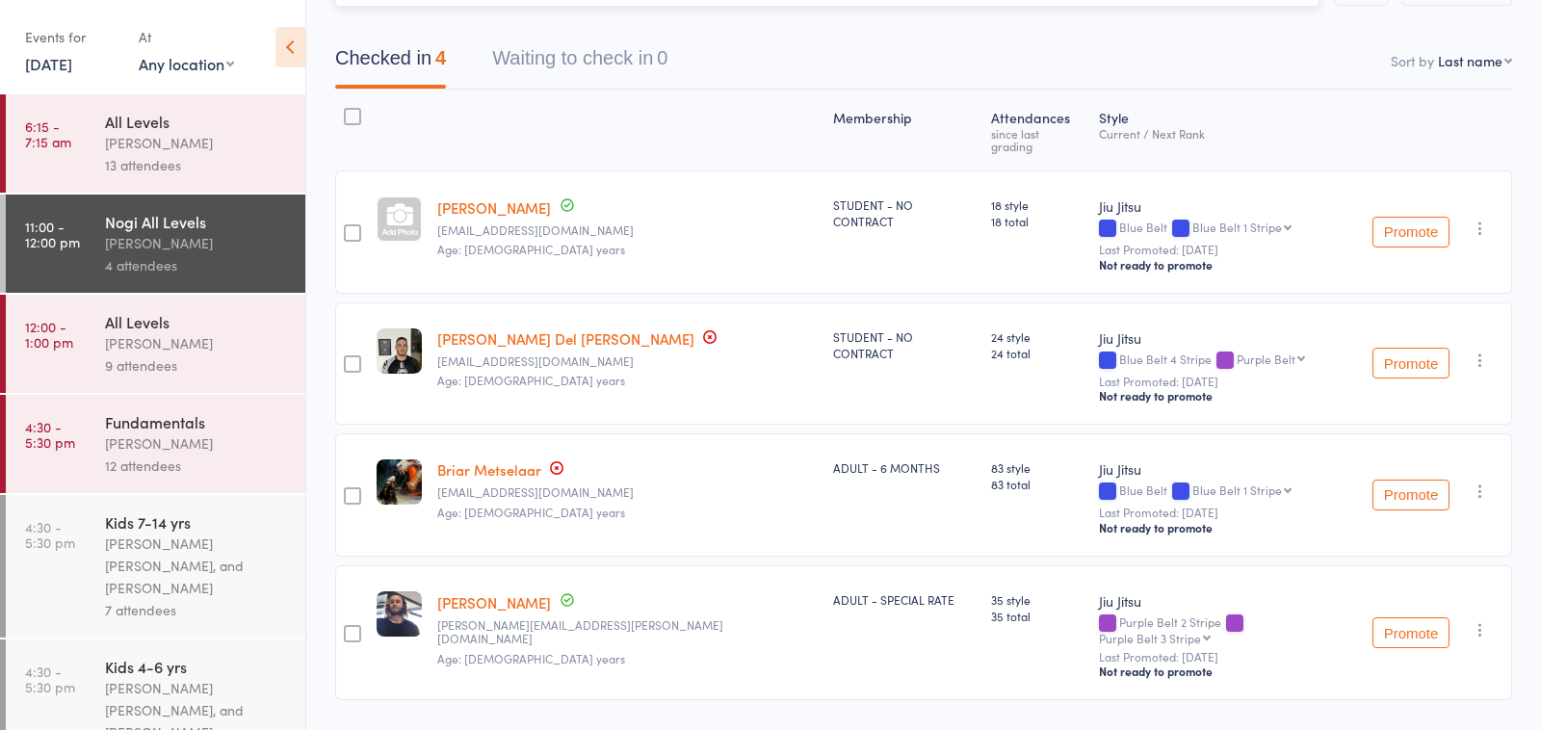
scroll to position [83, 0]
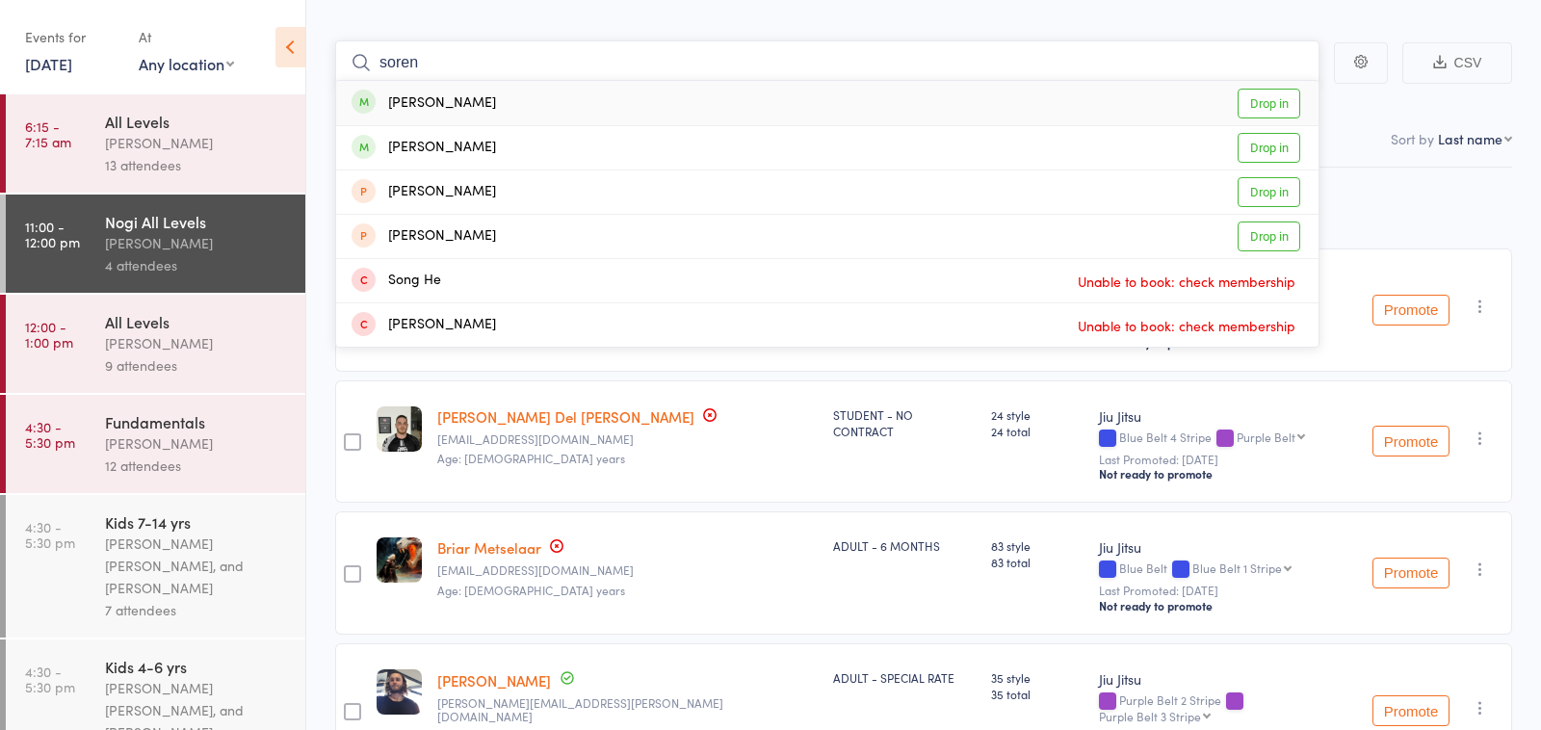
type input "soren"
click at [1278, 97] on link "Drop in" at bounding box center [1269, 104] width 63 height 30
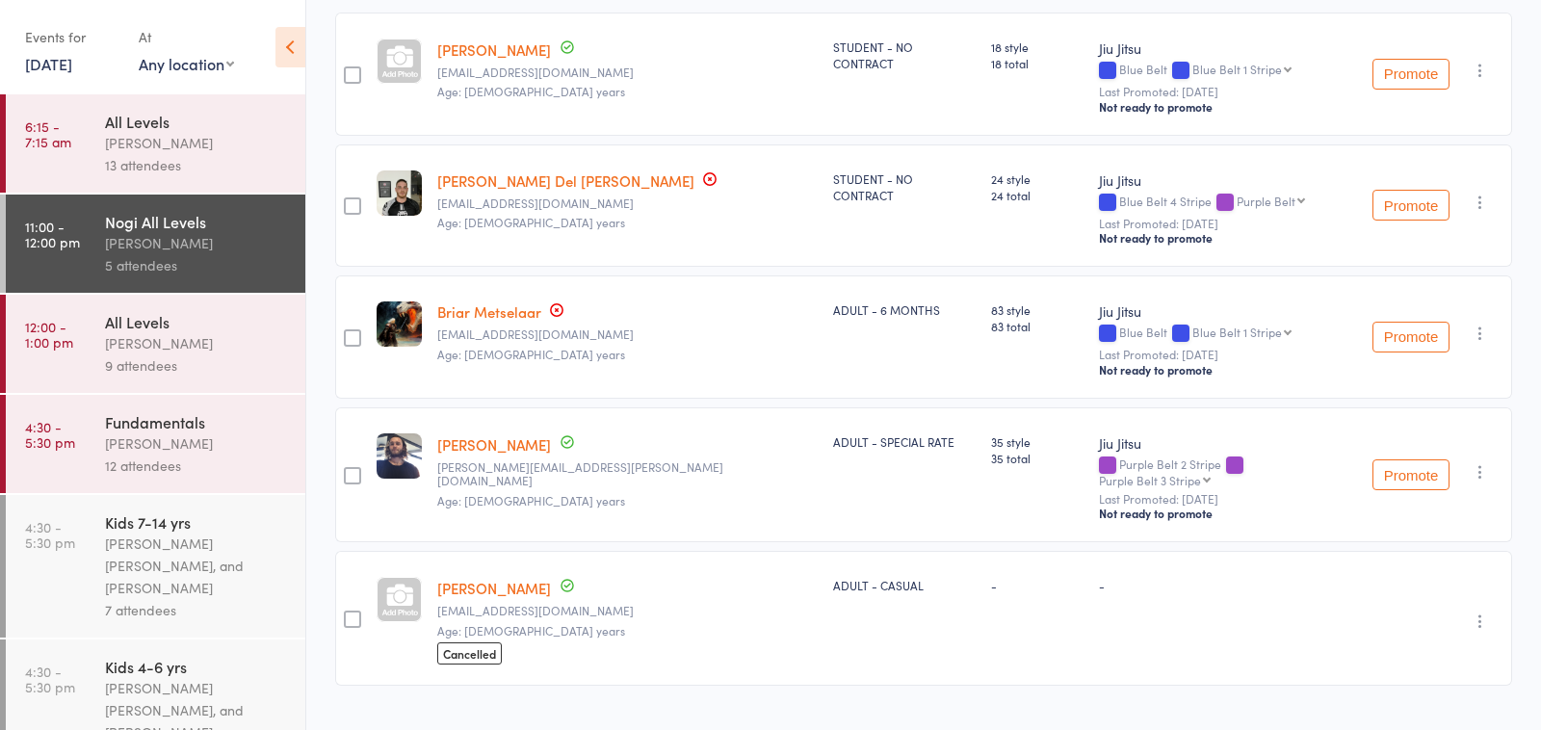
scroll to position [333, 0]
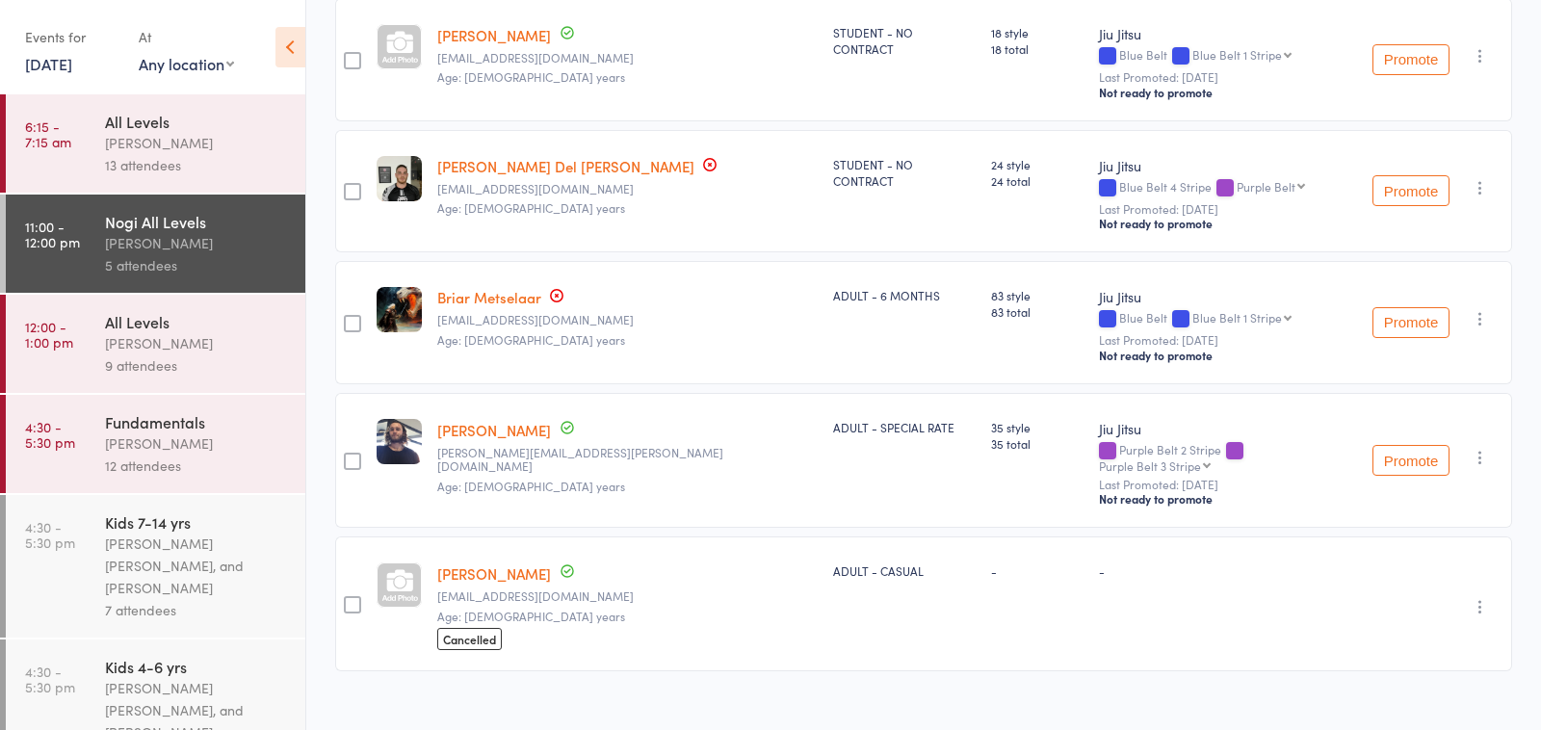
click at [551, 564] on link "[PERSON_NAME]" at bounding box center [494, 574] width 114 height 20
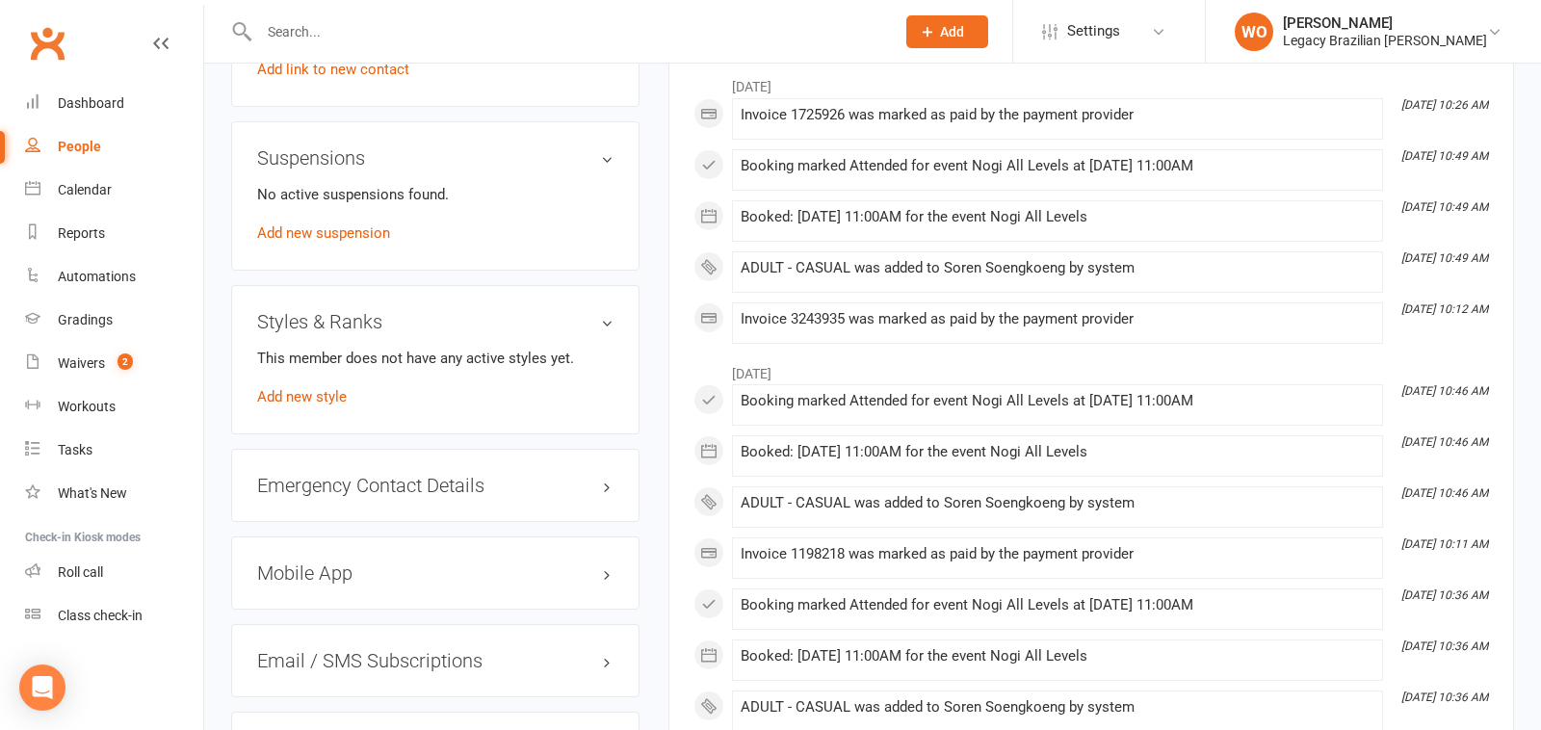
scroll to position [1094, 0]
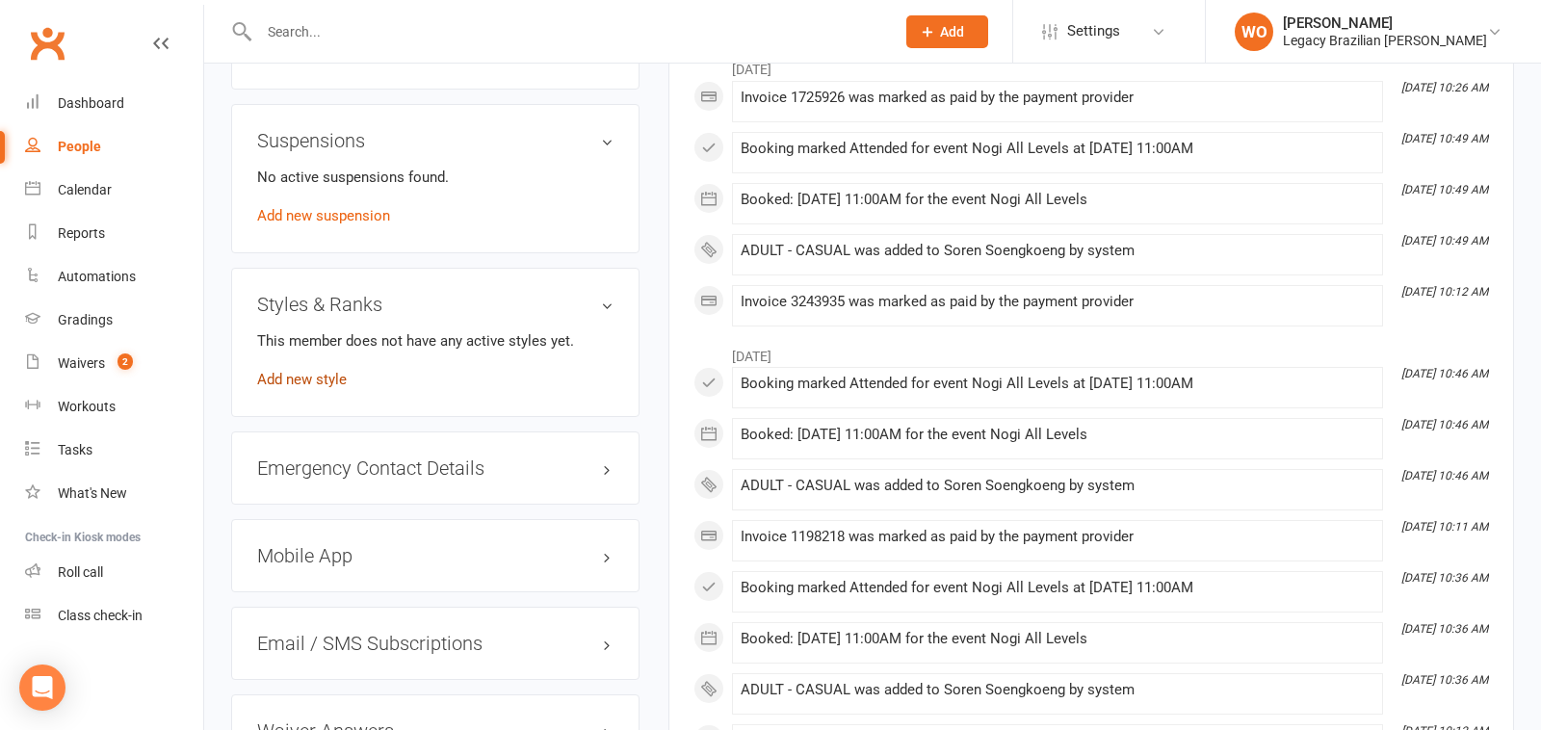
click at [336, 376] on link "Add new style" at bounding box center [302, 379] width 90 height 17
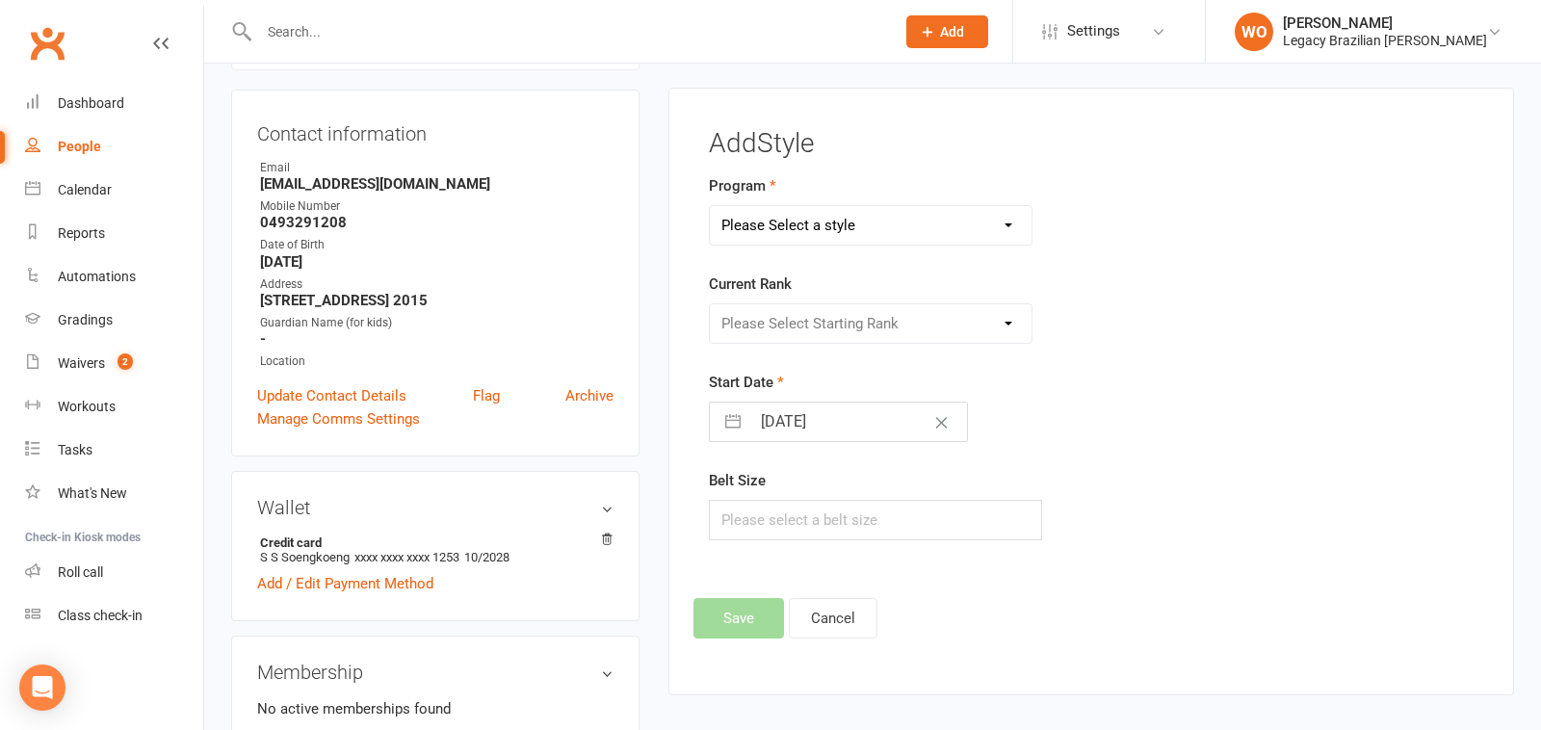
scroll to position [164, 0]
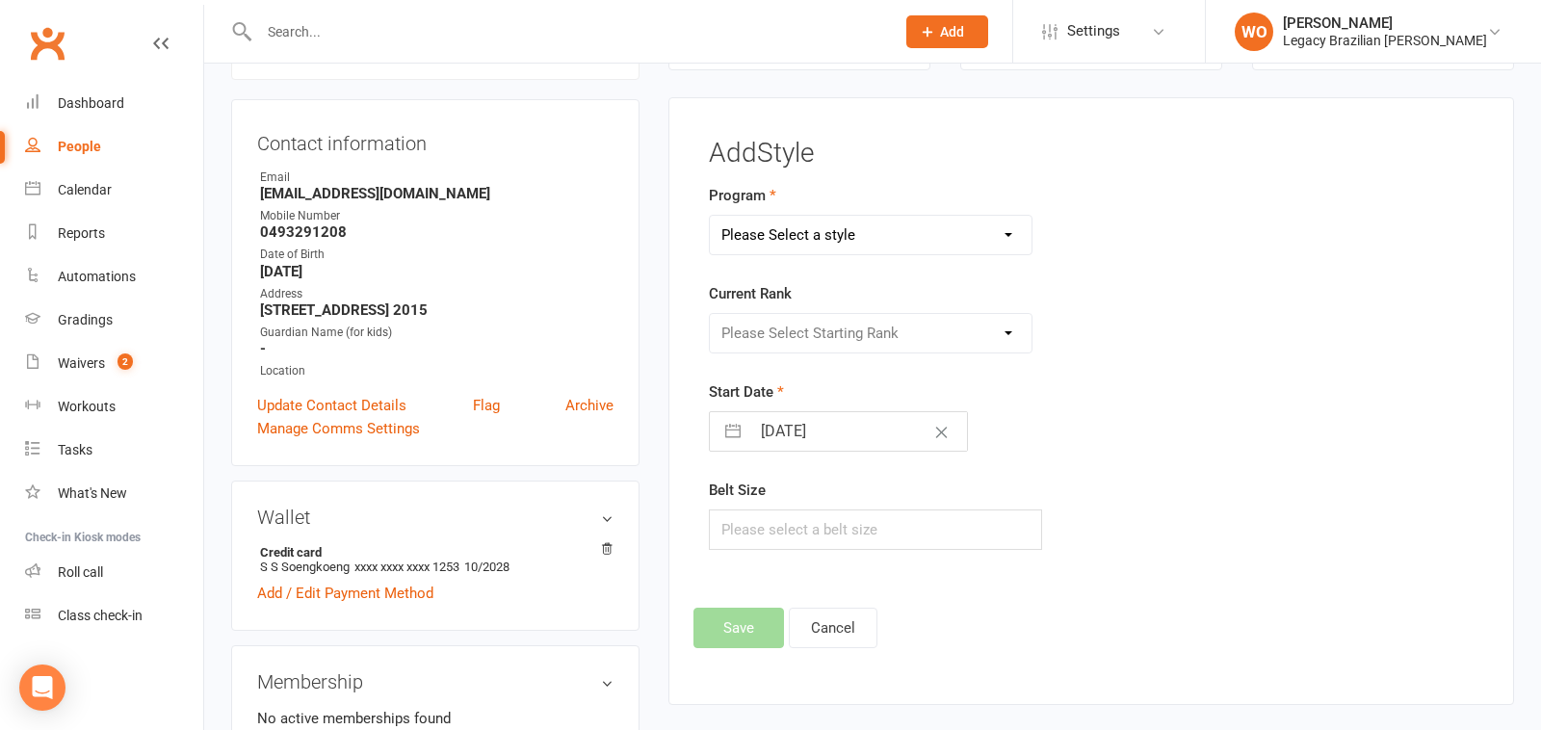
click at [808, 237] on select "Please Select a style Jiu Jitsu Kids Jiu Jitsu" at bounding box center [871, 235] width 322 height 39
select select "2540"
click at [823, 337] on select "Please Select Starting Rank White Belt White Belt 1 Stripe White Belt 2 Stripe …" at bounding box center [871, 333] width 322 height 39
select select "30156"
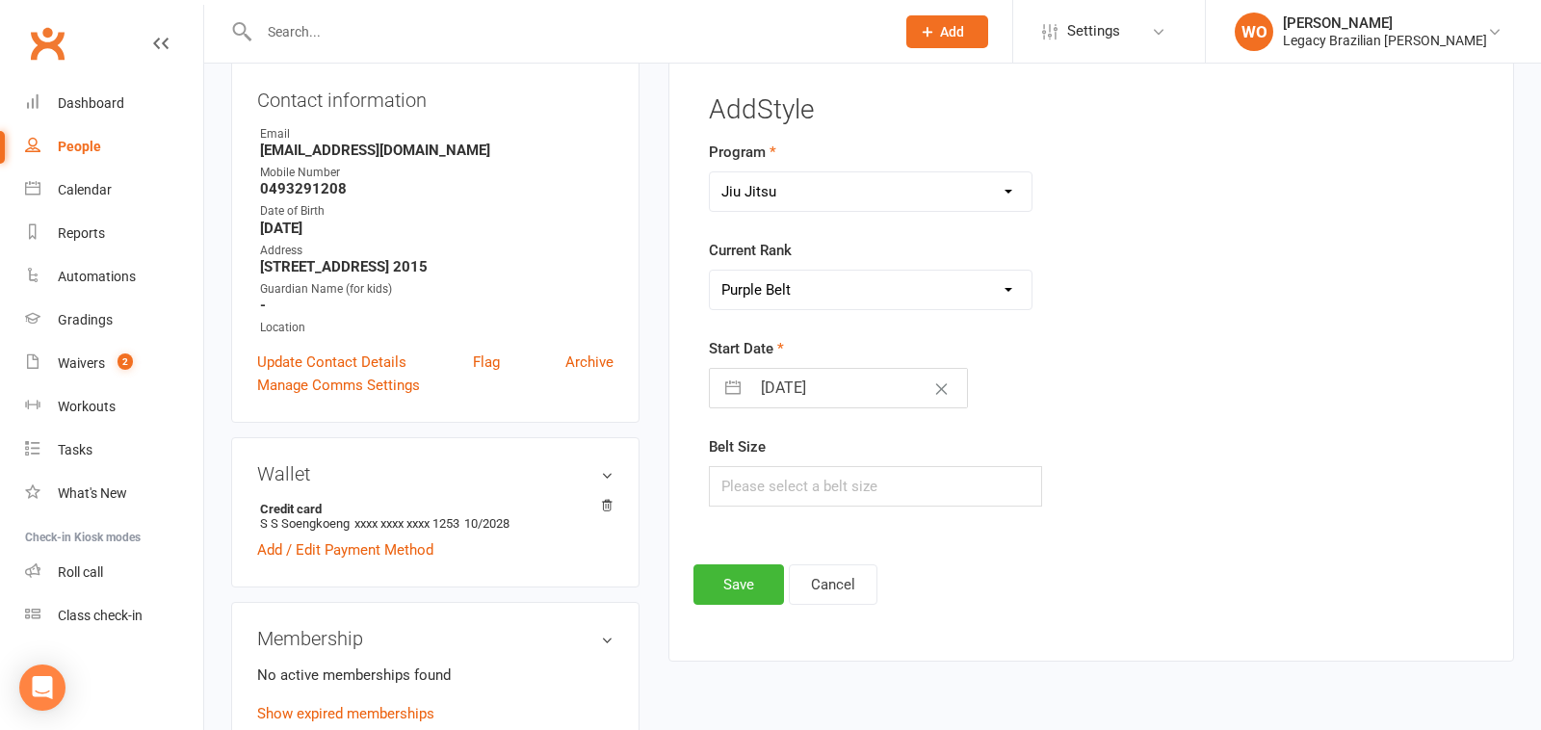
scroll to position [231, 0]
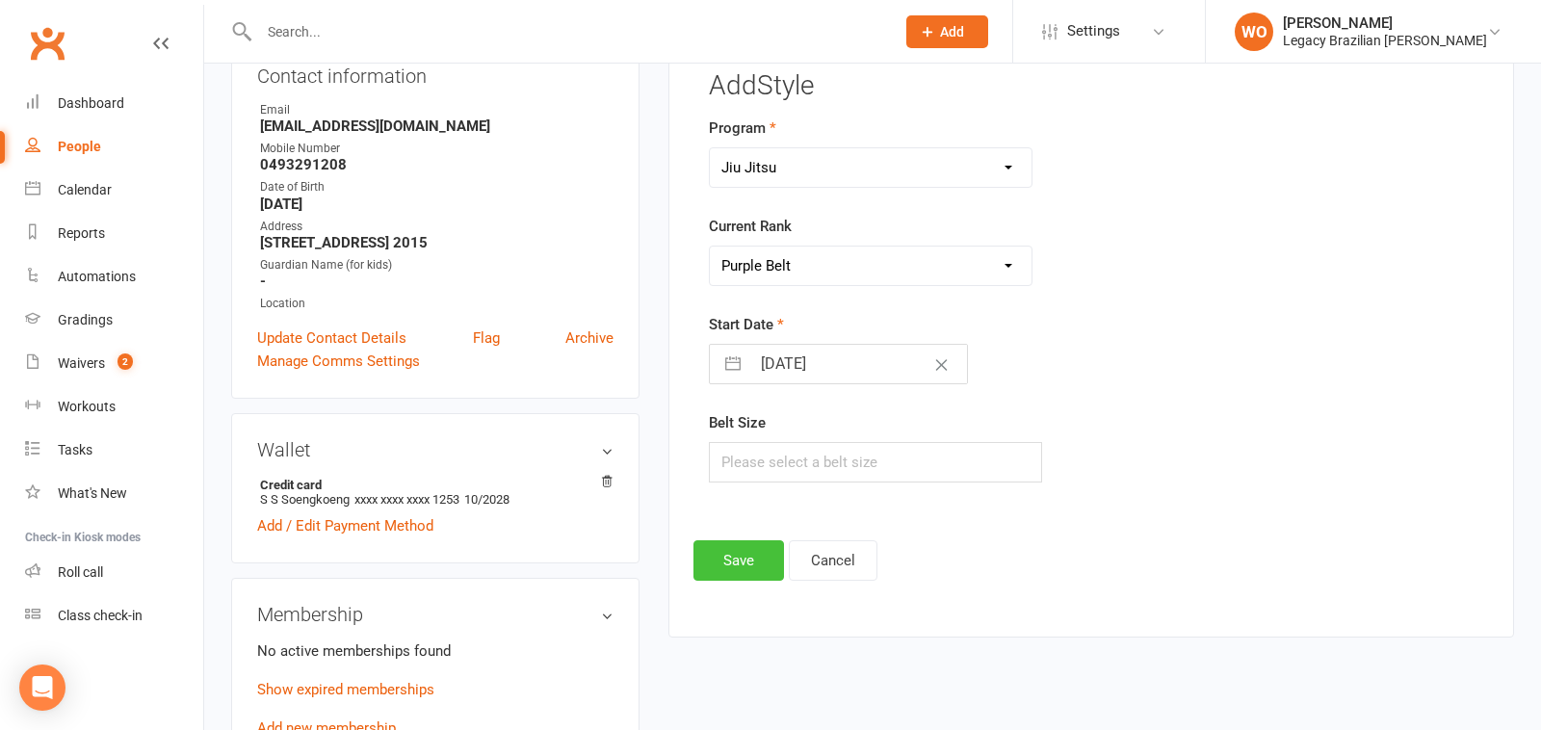
click at [741, 559] on button "Save" at bounding box center [739, 560] width 91 height 40
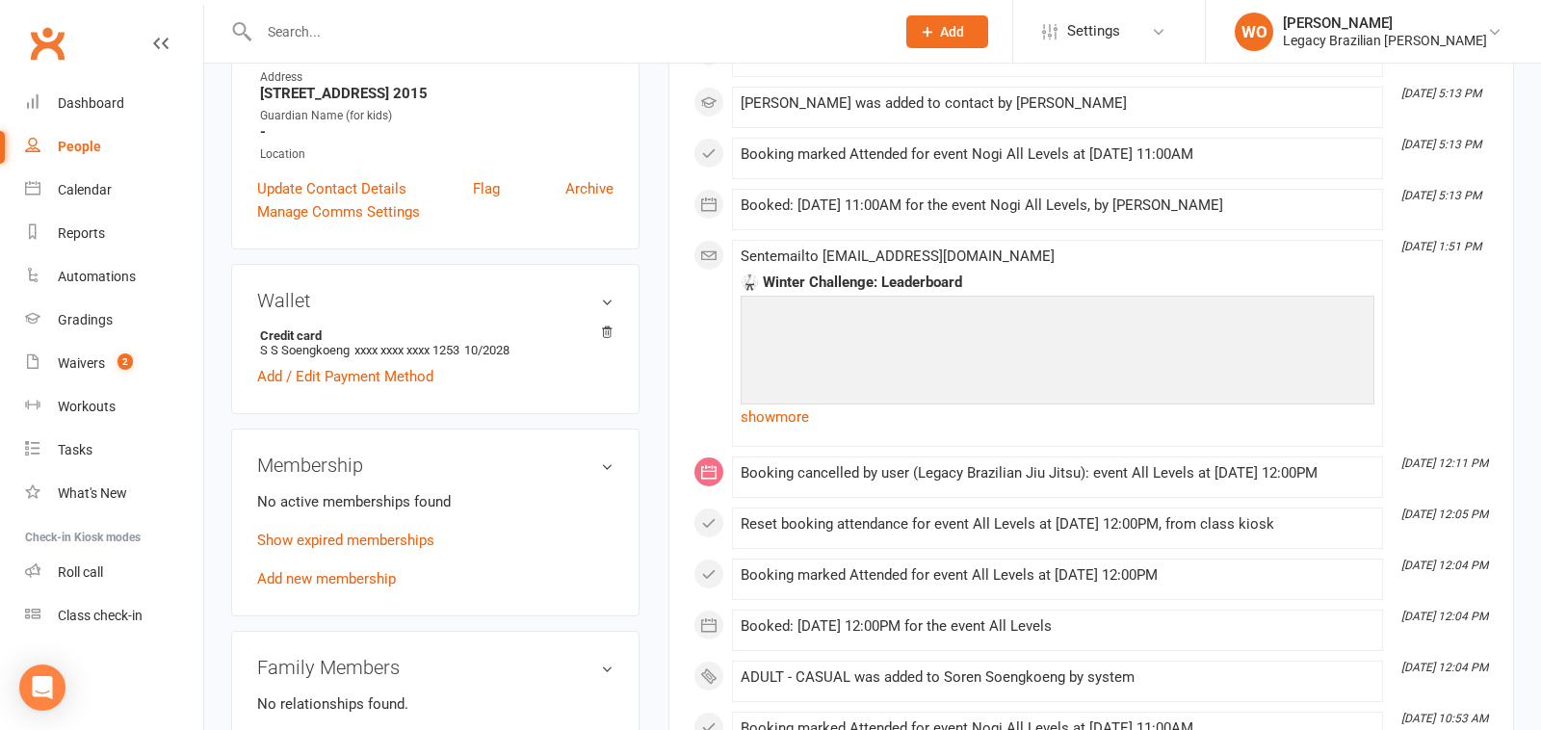
scroll to position [382, 0]
click at [81, 103] on div "Dashboard" at bounding box center [91, 102] width 66 height 15
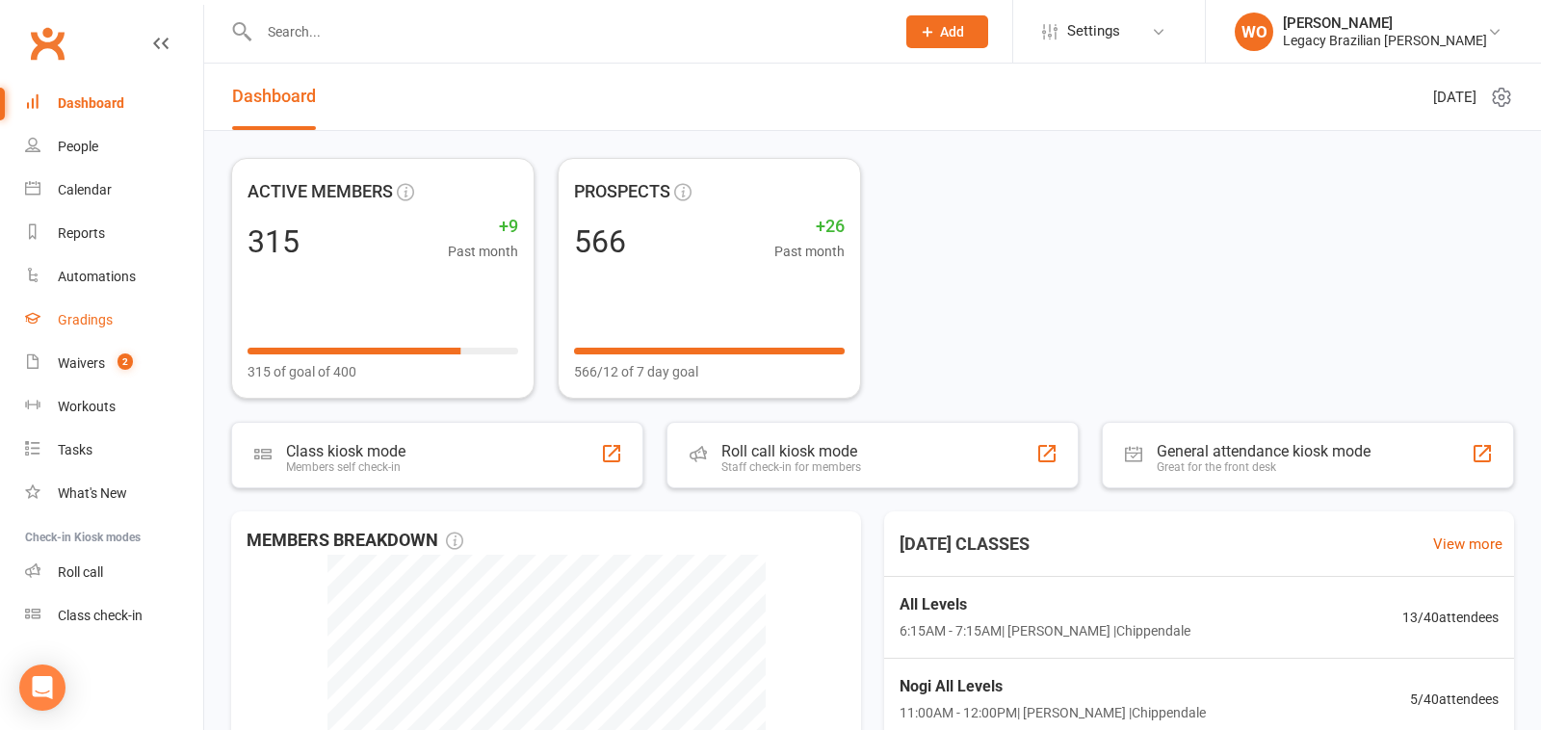
click at [88, 315] on div "Gradings" at bounding box center [85, 319] width 55 height 15
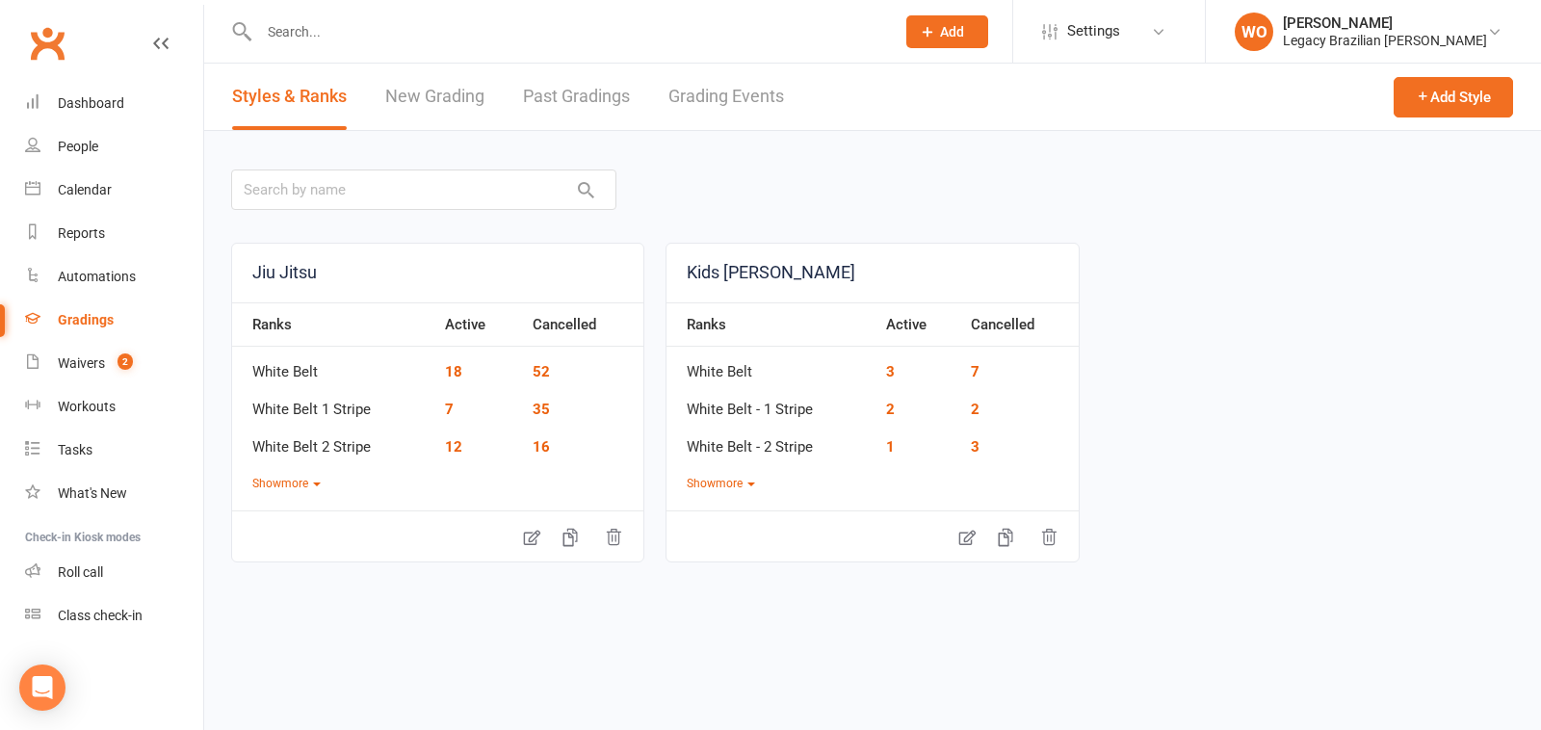
click at [445, 95] on link "New Grading" at bounding box center [434, 97] width 99 height 66
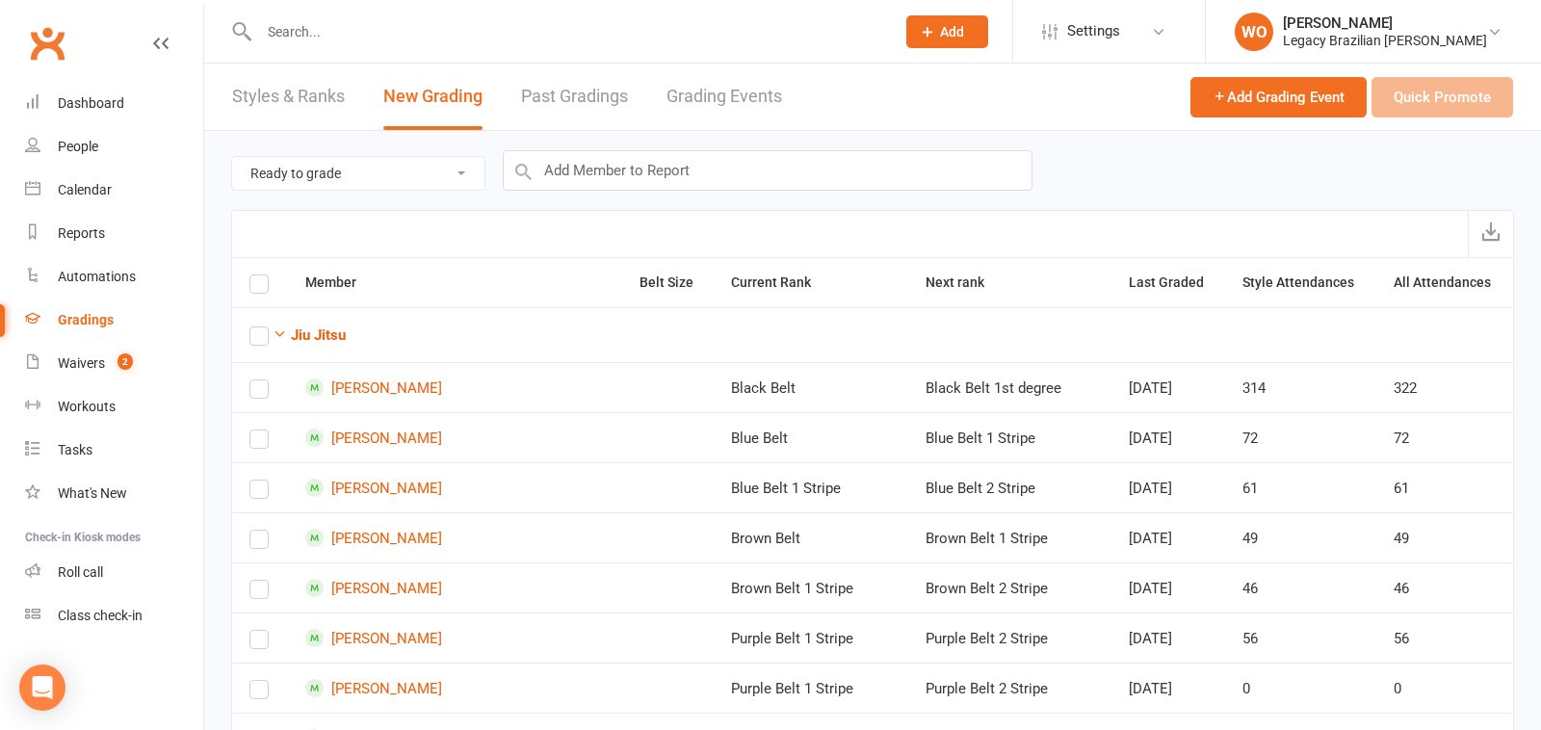
click at [101, 329] on link "Gradings" at bounding box center [114, 320] width 178 height 43
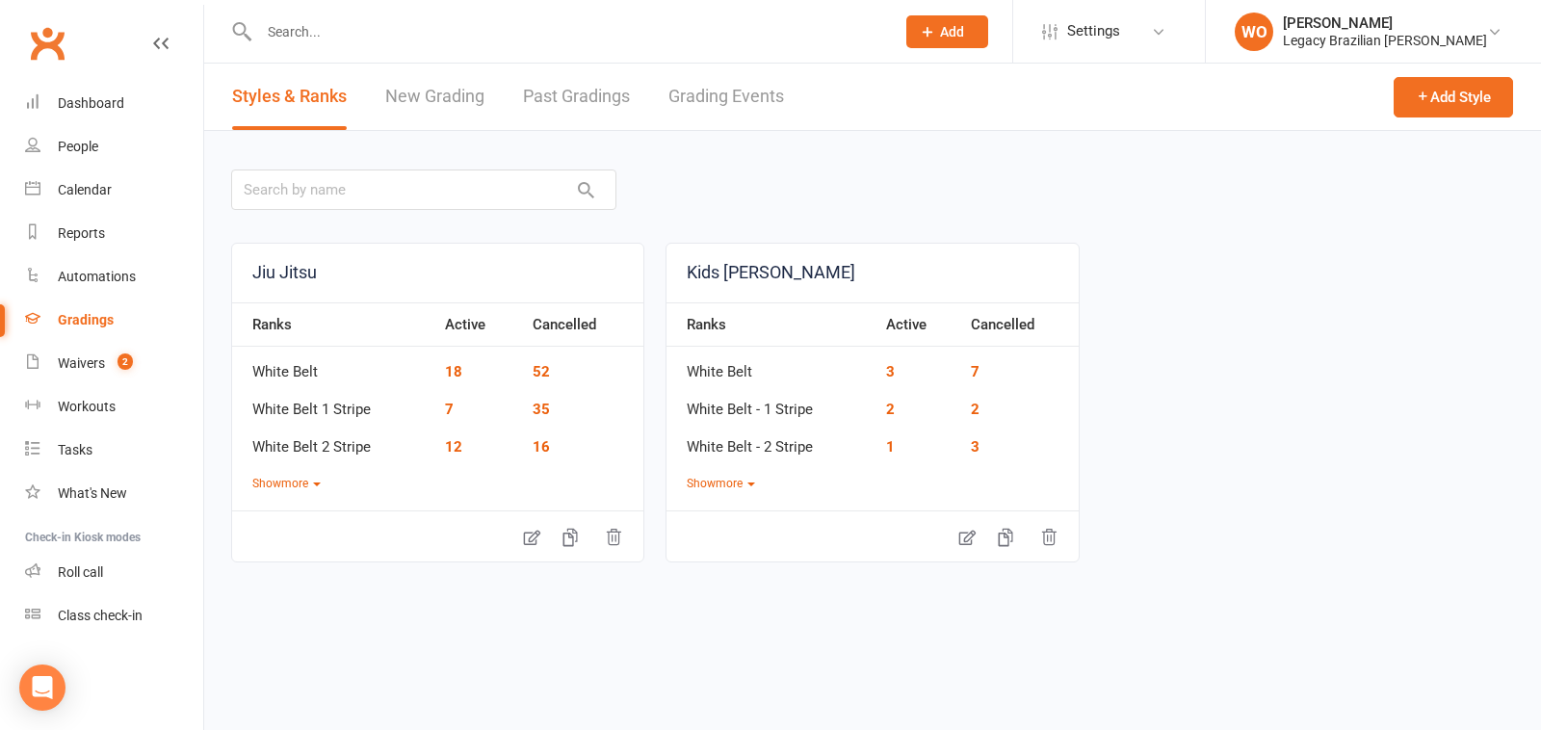
click at [452, 94] on link "New Grading" at bounding box center [434, 97] width 99 height 66
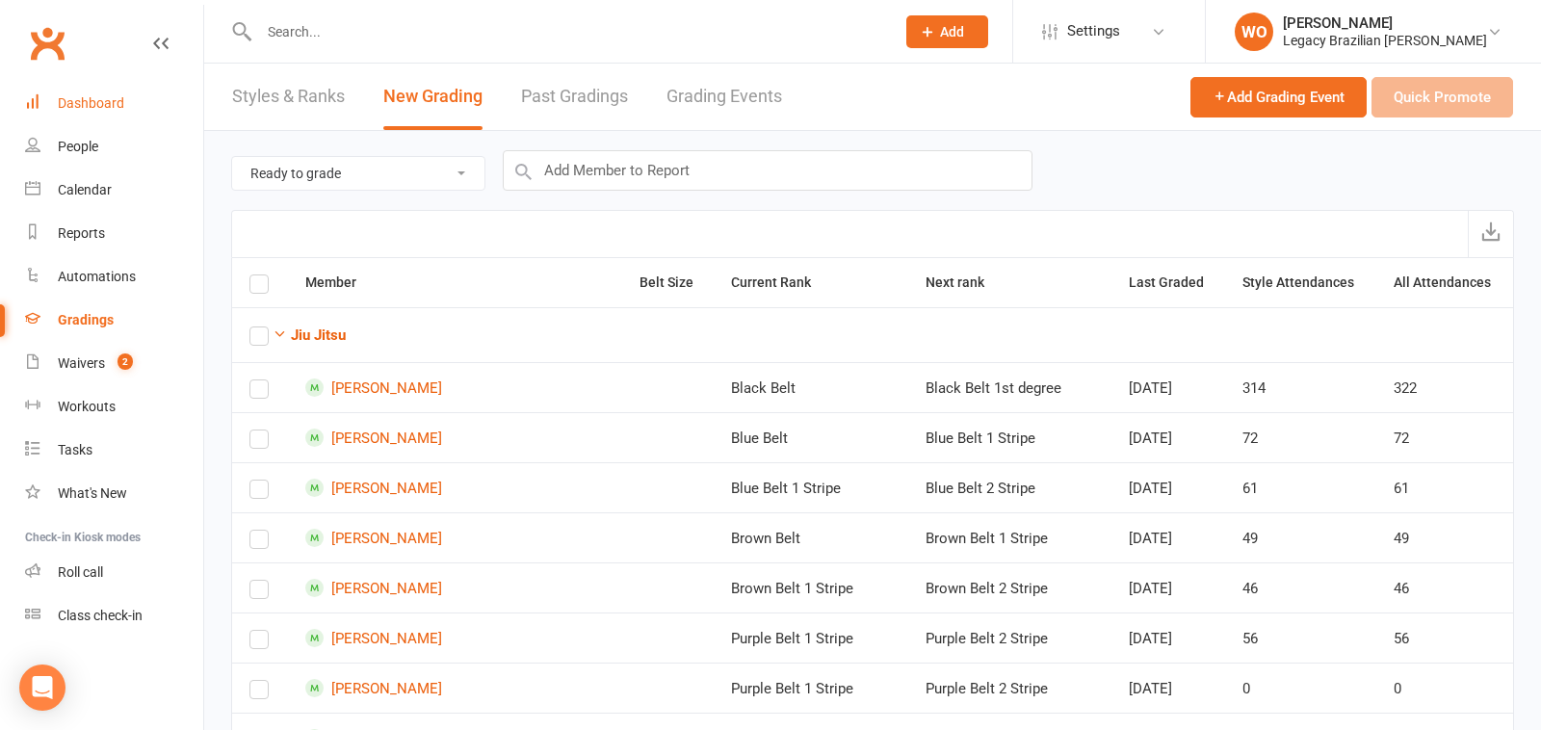
click at [54, 104] on link "Dashboard" at bounding box center [114, 103] width 178 height 43
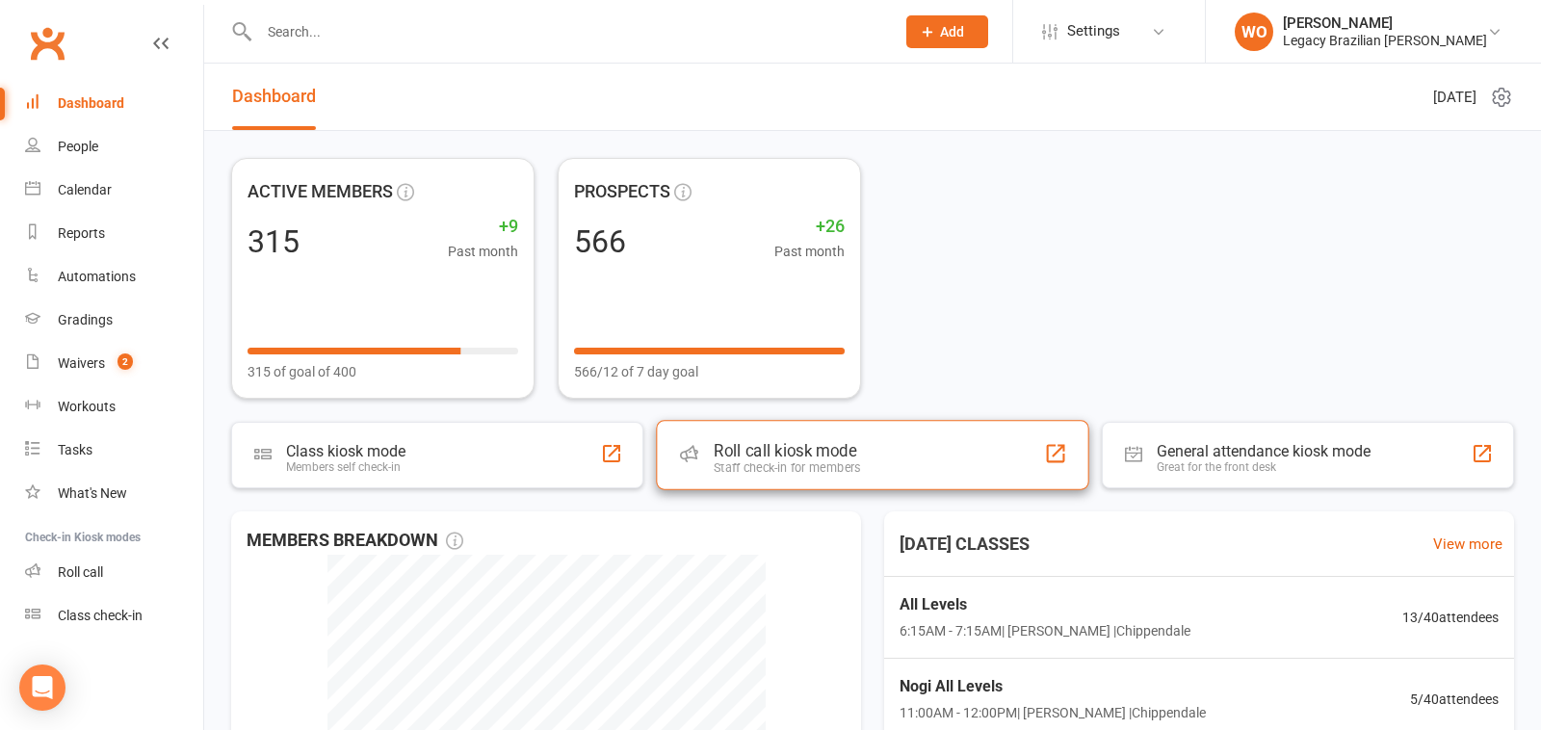
click at [872, 445] on div "Roll call kiosk mode Staff check-in for members" at bounding box center [872, 454] width 433 height 69
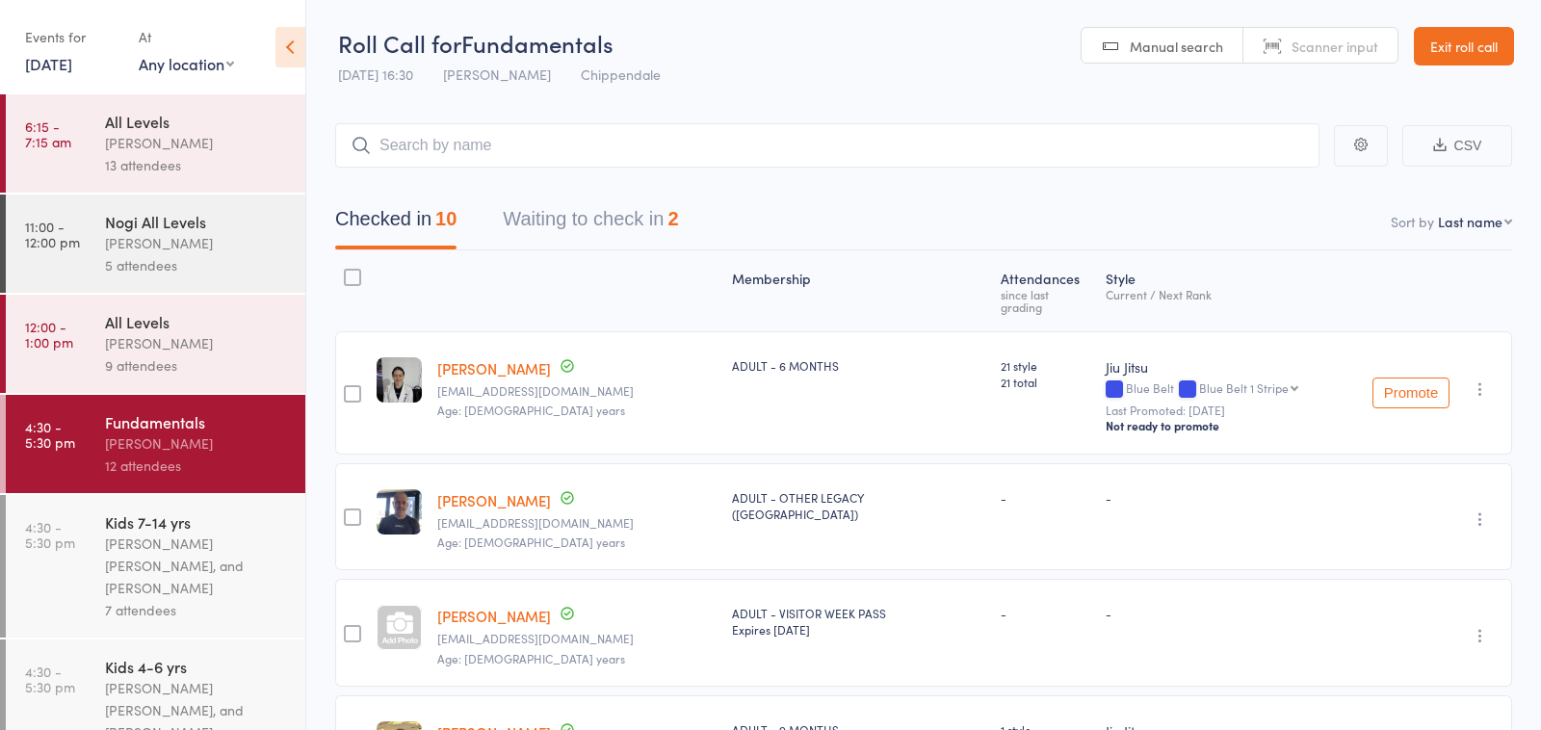
click at [579, 232] on button "Waiting to check in 2" at bounding box center [590, 223] width 175 height 51
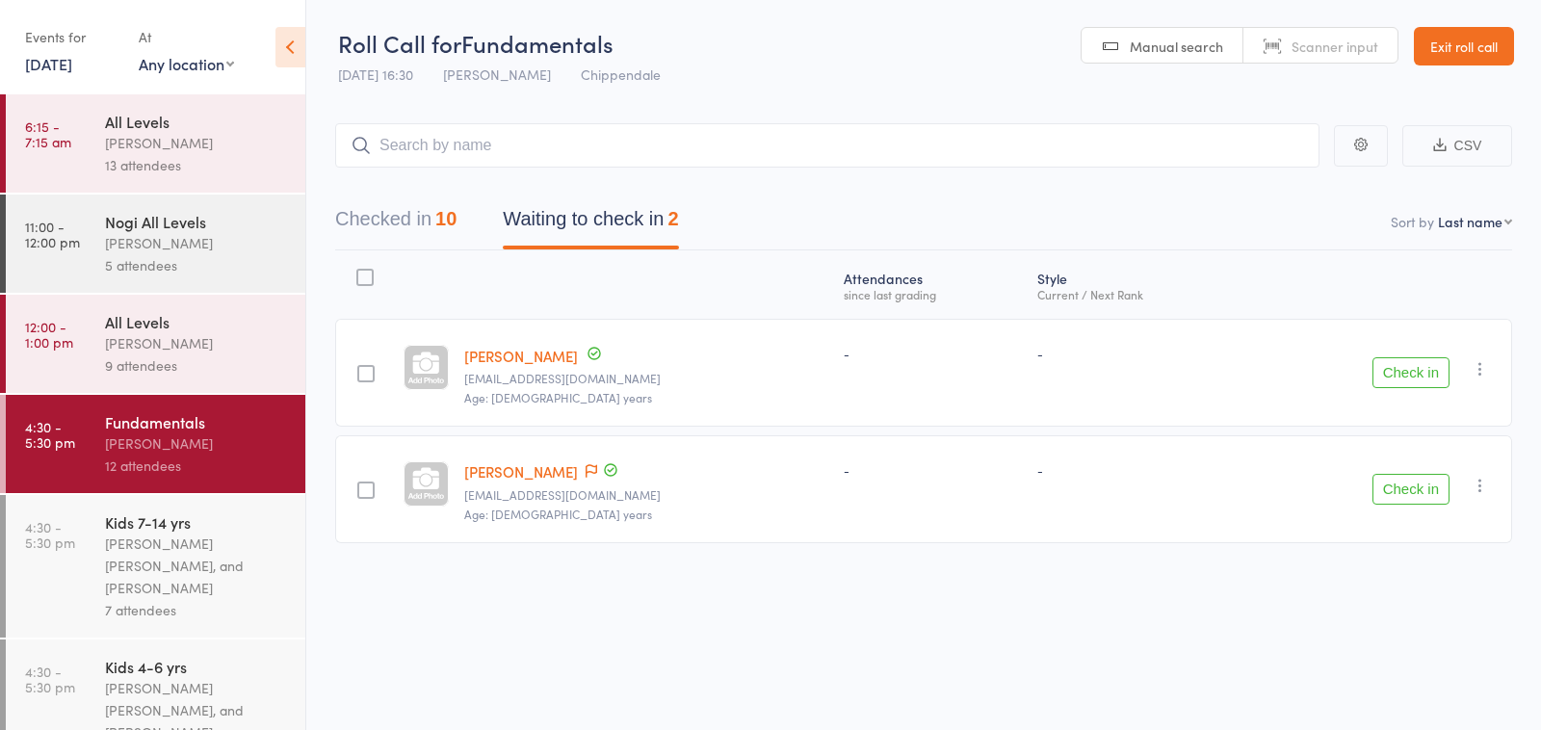
click at [166, 525] on div "Kids 7-14 yrs" at bounding box center [197, 522] width 184 height 21
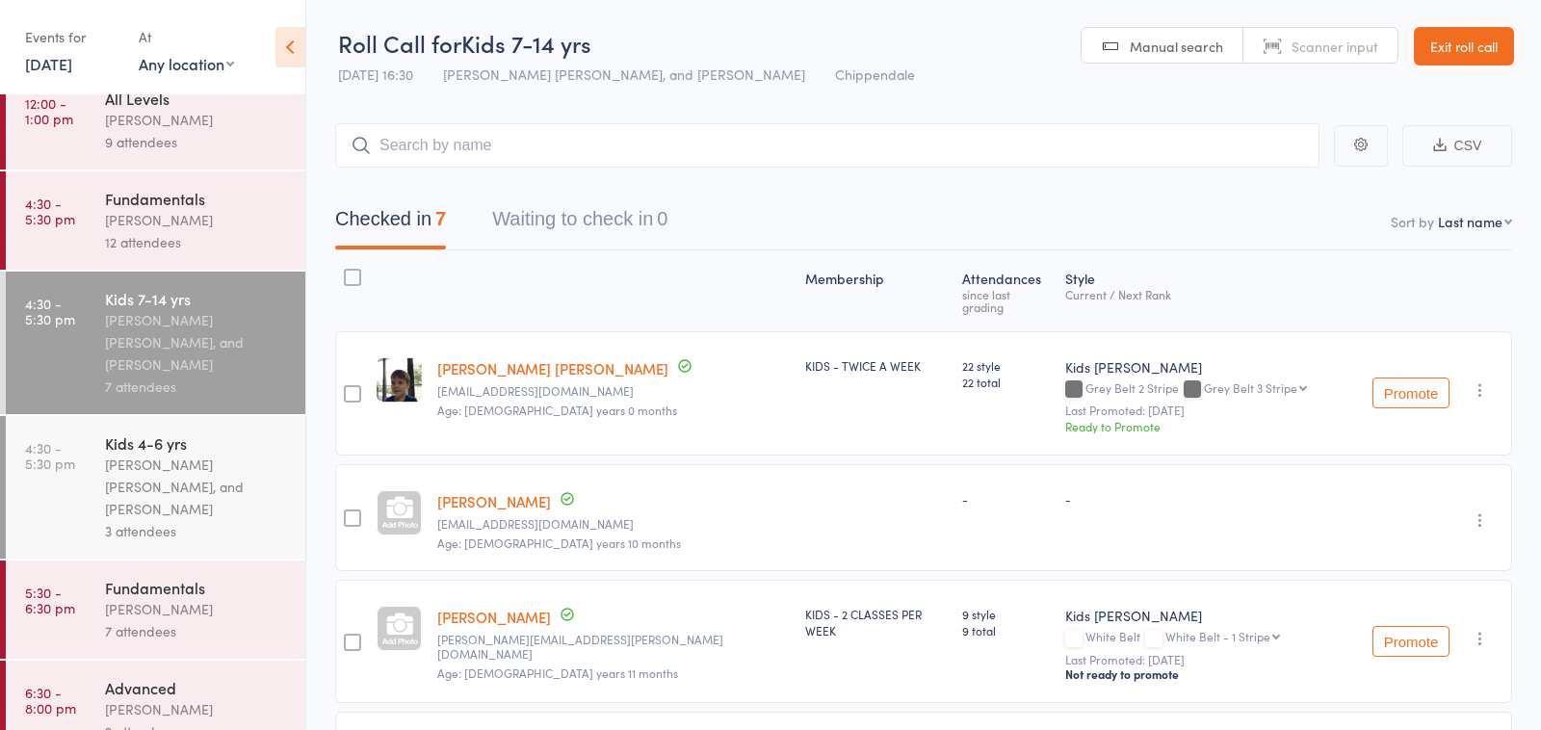
scroll to position [260, 0]
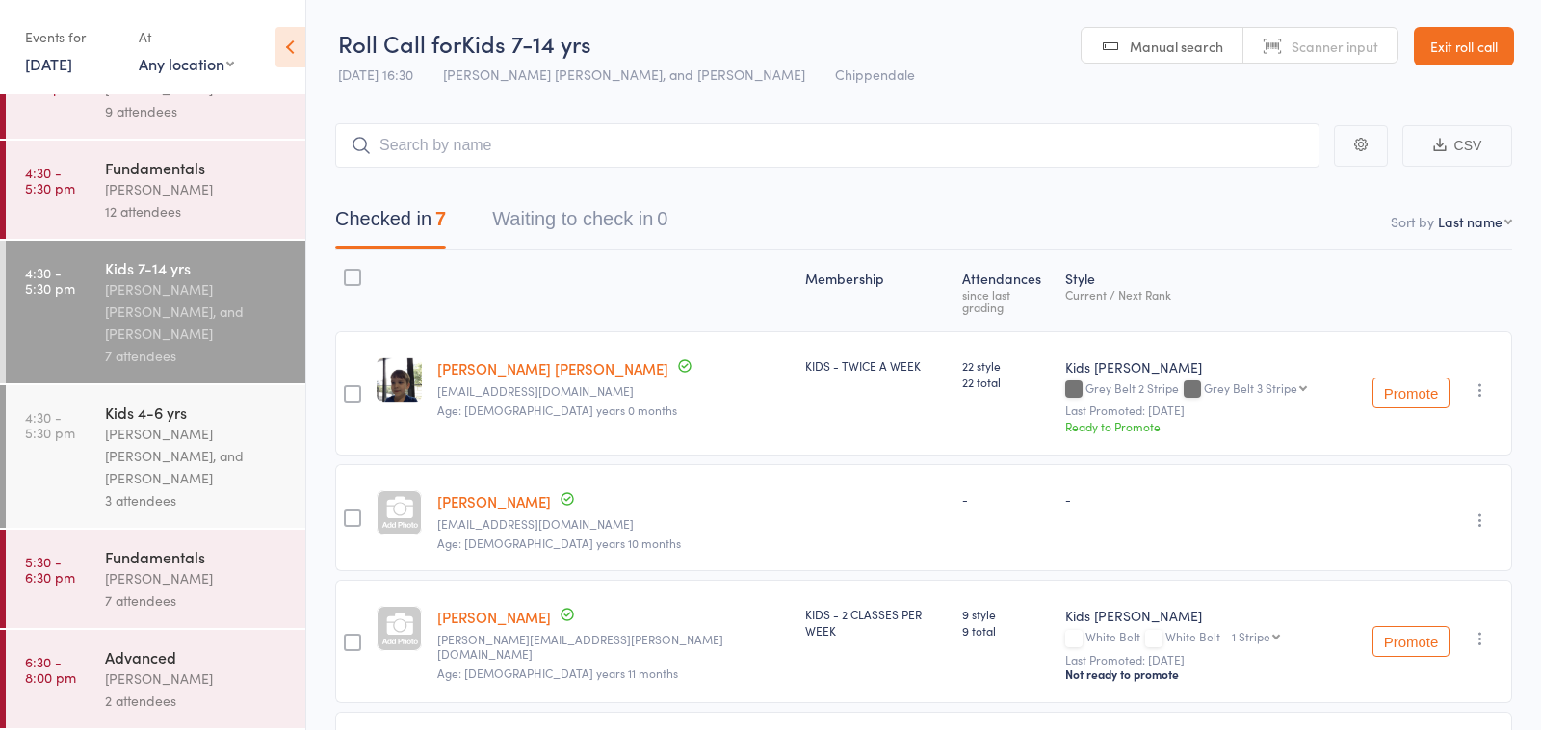
click at [164, 566] on div "Fundamentals" at bounding box center [197, 556] width 184 height 21
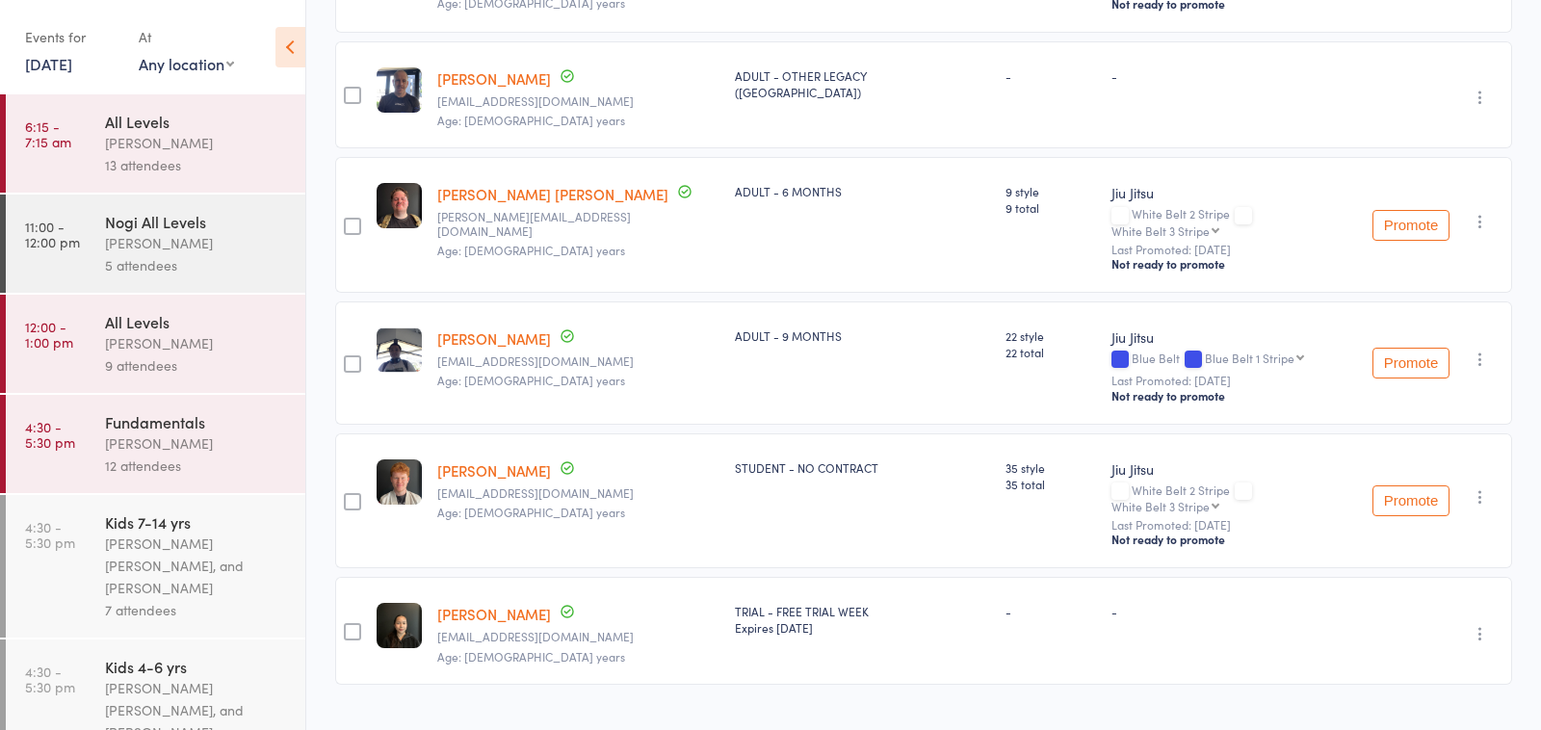
click at [210, 327] on div "All Levels" at bounding box center [197, 321] width 184 height 21
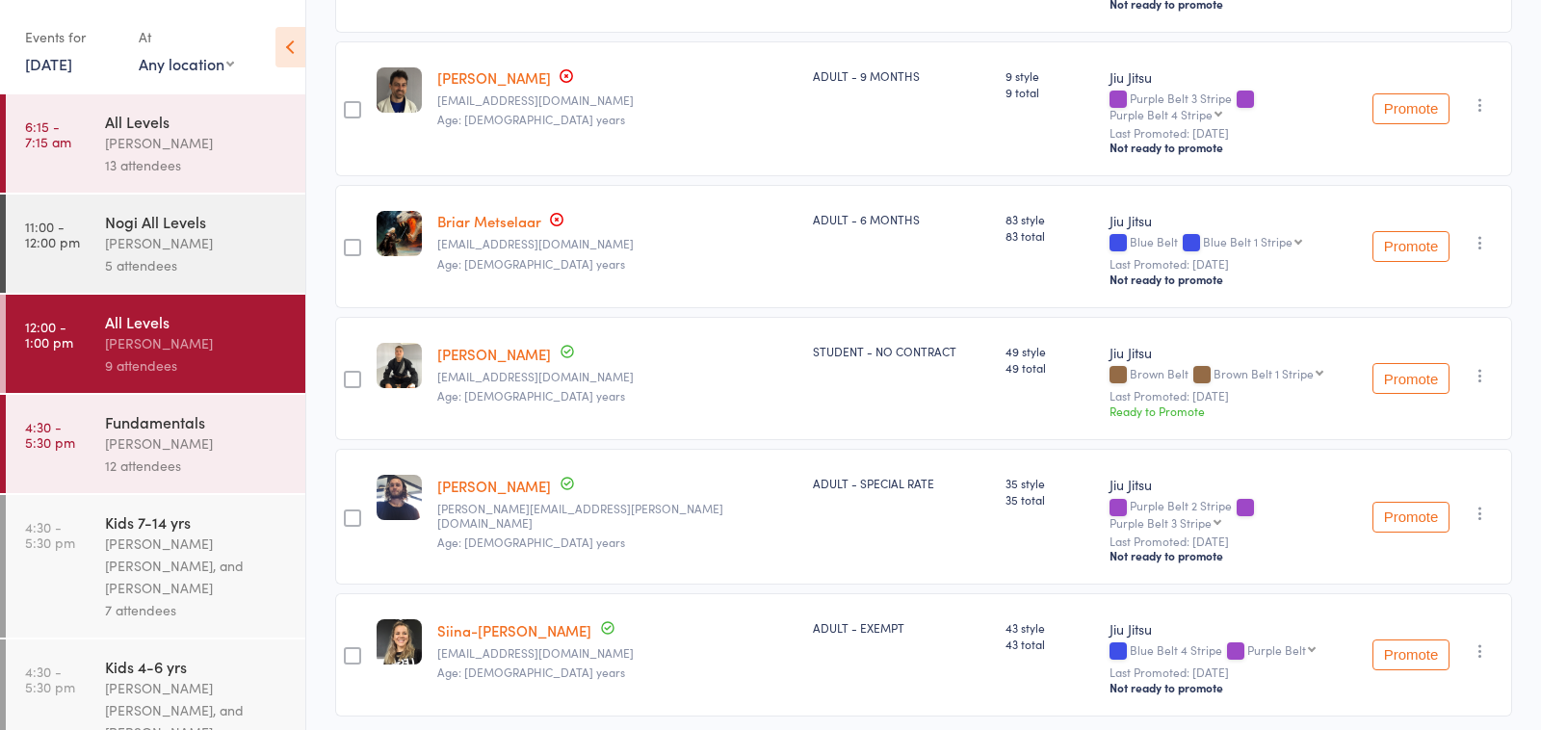
scroll to position [819, 0]
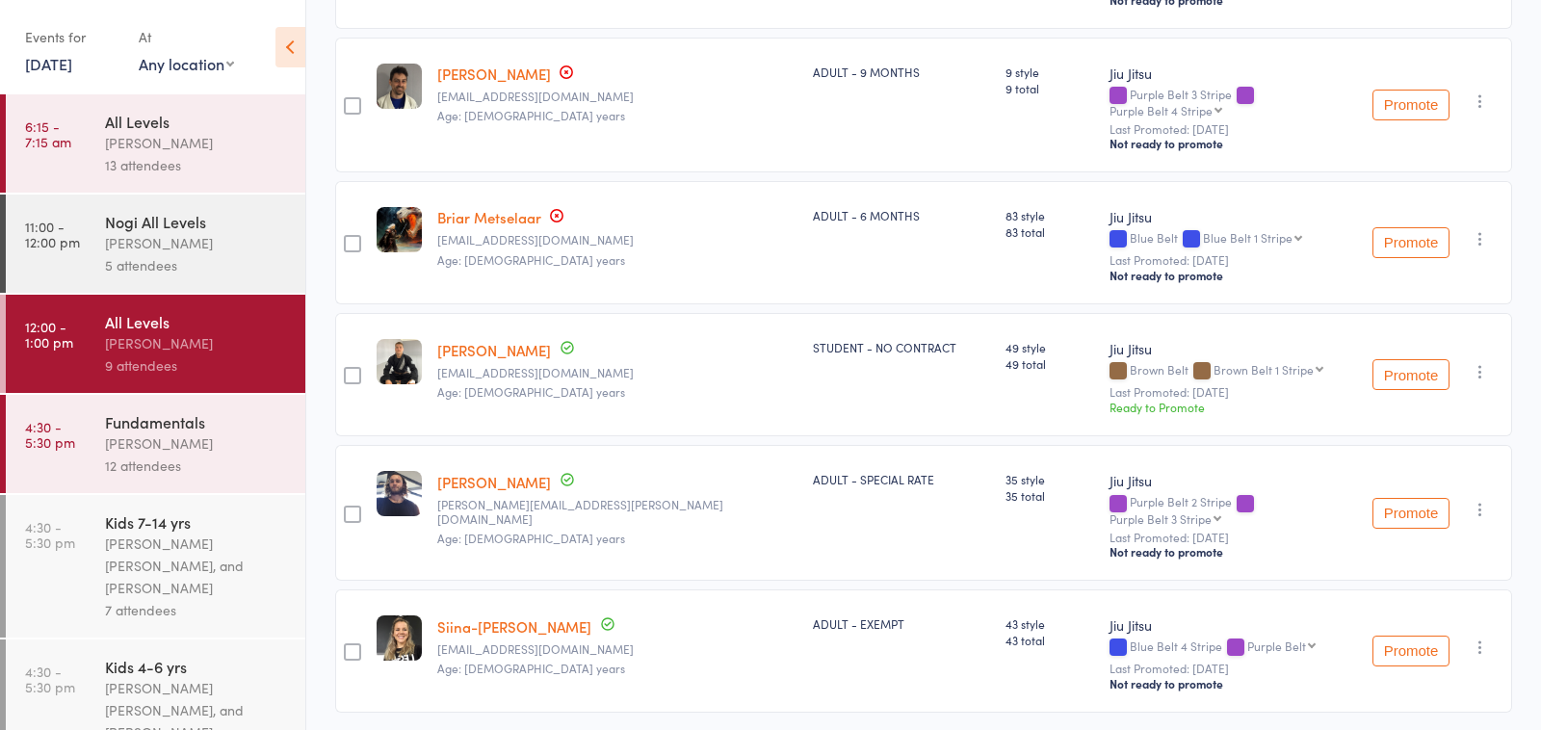
click at [1477, 500] on icon "button" at bounding box center [1480, 509] width 19 height 19
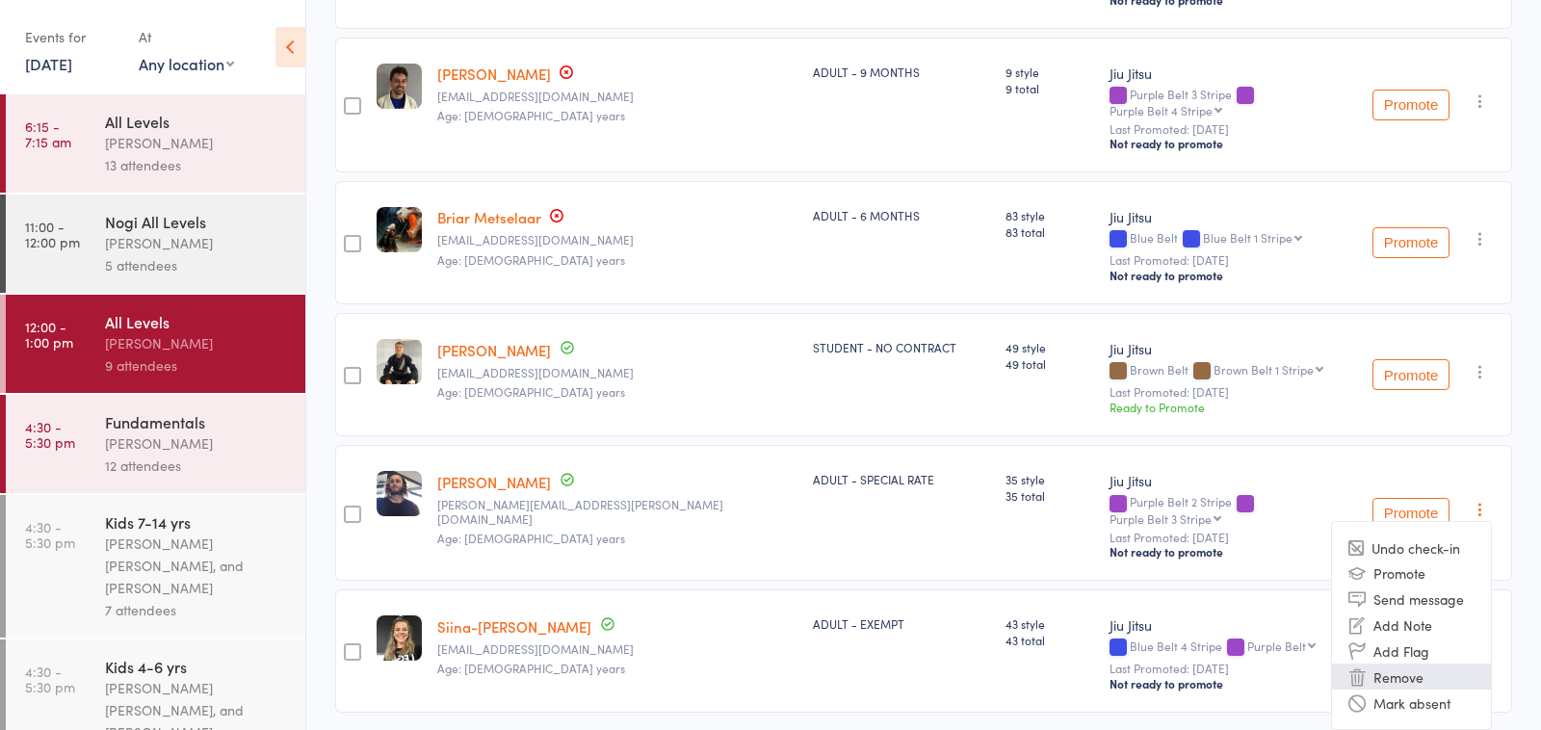
click at [1383, 664] on li "Remove" at bounding box center [1411, 677] width 159 height 26
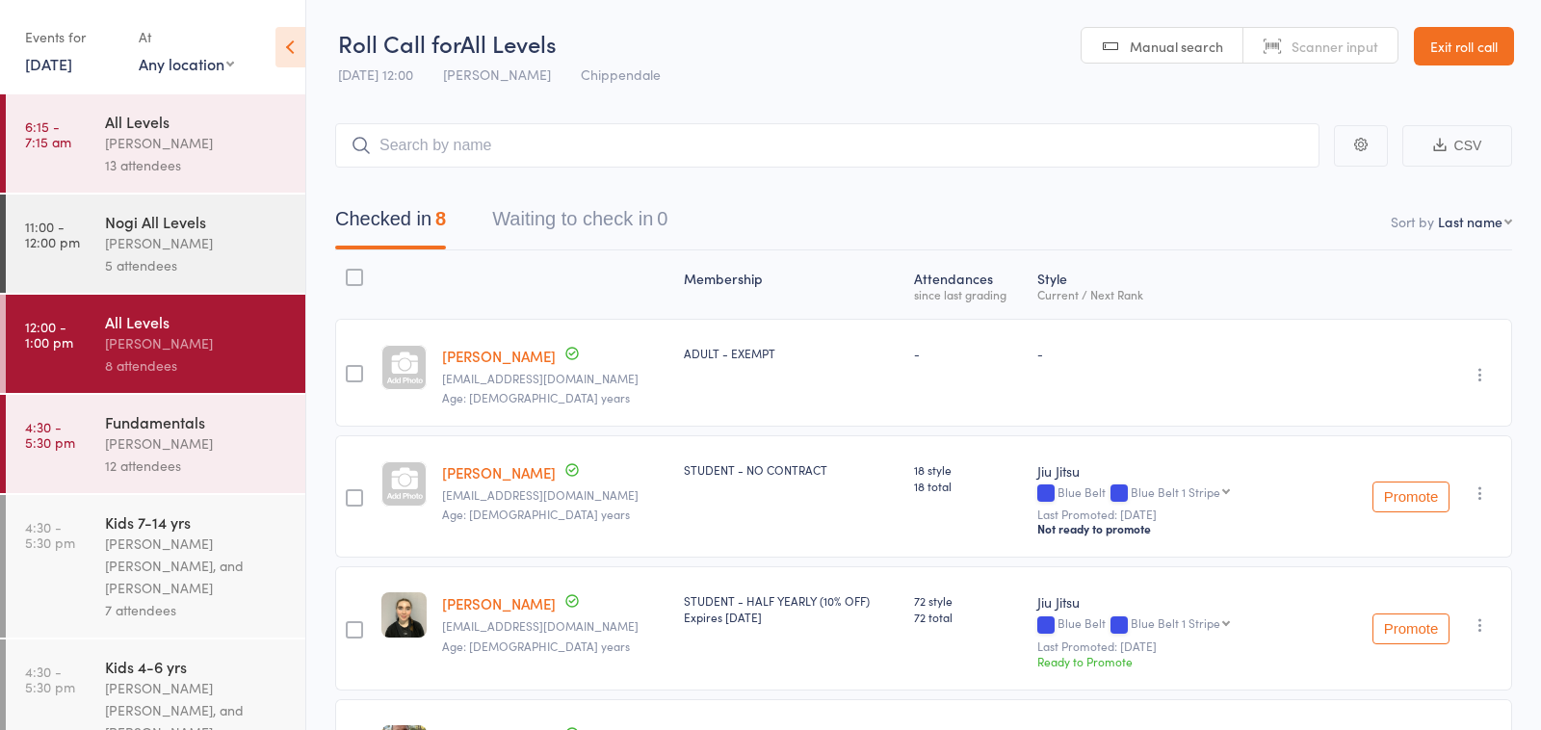
scroll to position [37, 0]
